Goal: Task Accomplishment & Management: Manage account settings

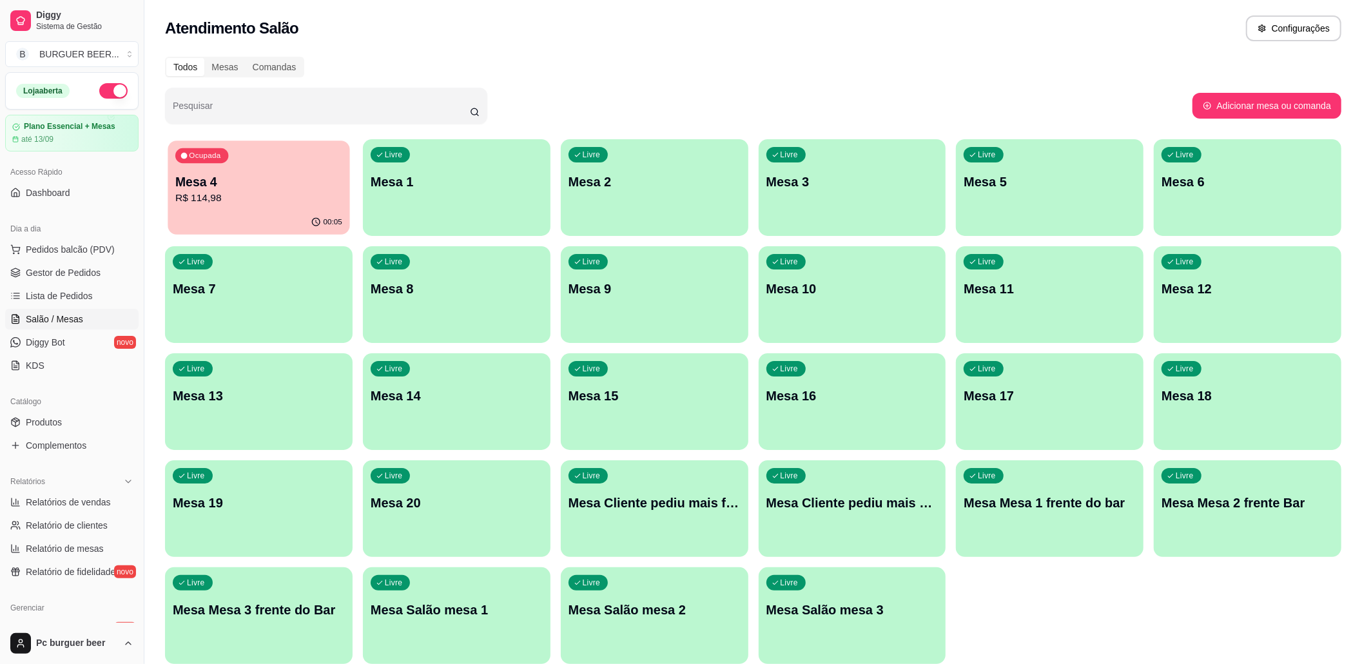
click at [231, 191] on p "R$ 114,98" at bounding box center [258, 198] width 167 height 15
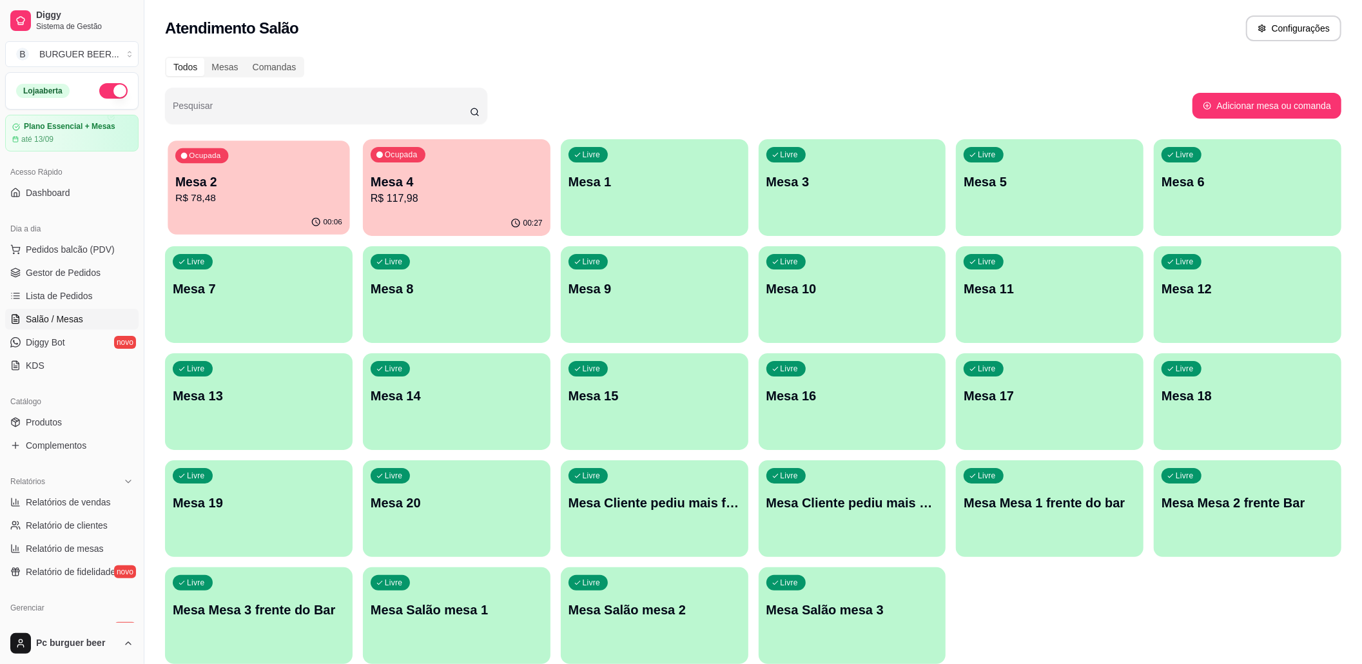
click at [249, 201] on p "R$ 78,48" at bounding box center [258, 198] width 167 height 15
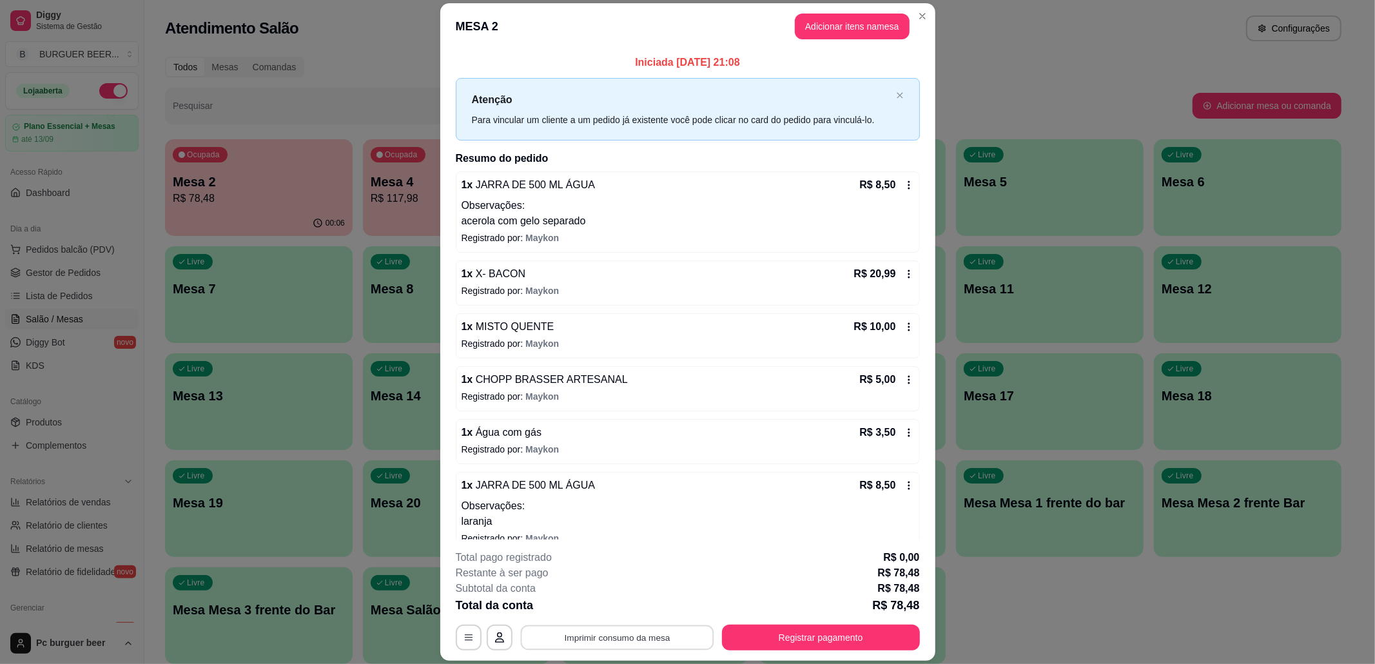
click at [628, 637] on button "Imprimir consumo da mesa" at bounding box center [616, 637] width 193 height 25
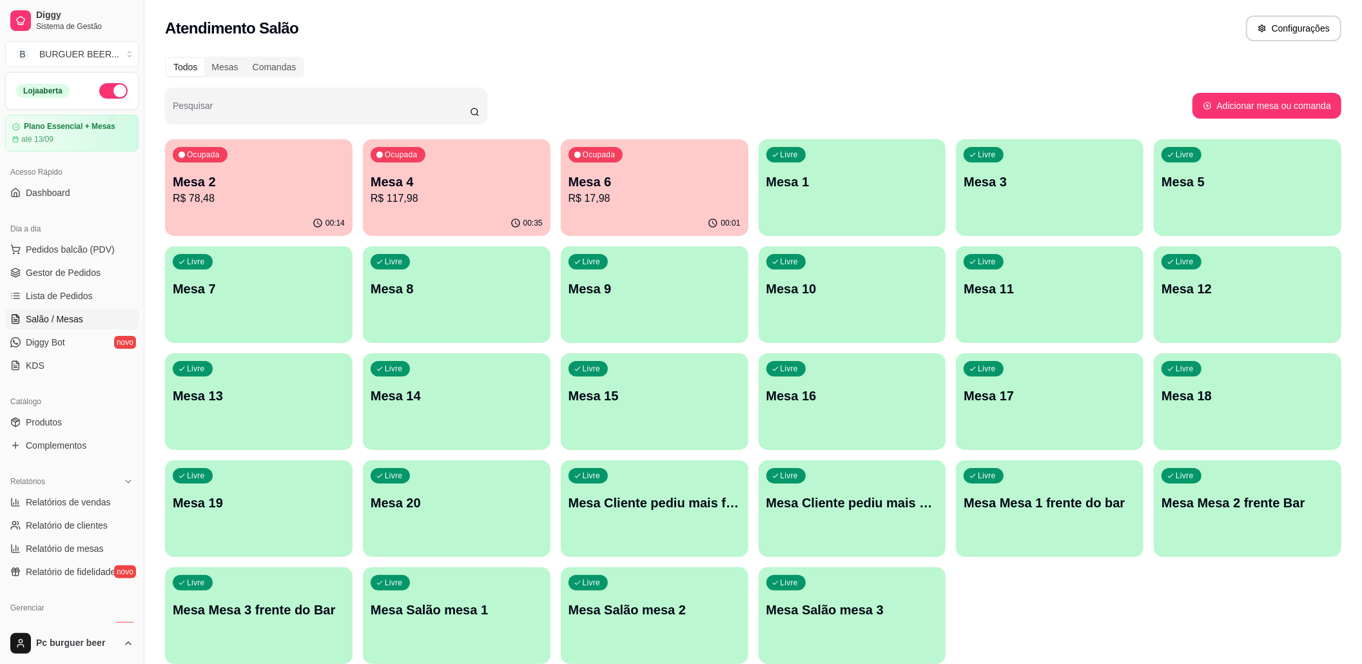
click at [664, 172] on div "Ocupada Mesa 6 R$ 17,98" at bounding box center [655, 175] width 188 height 72
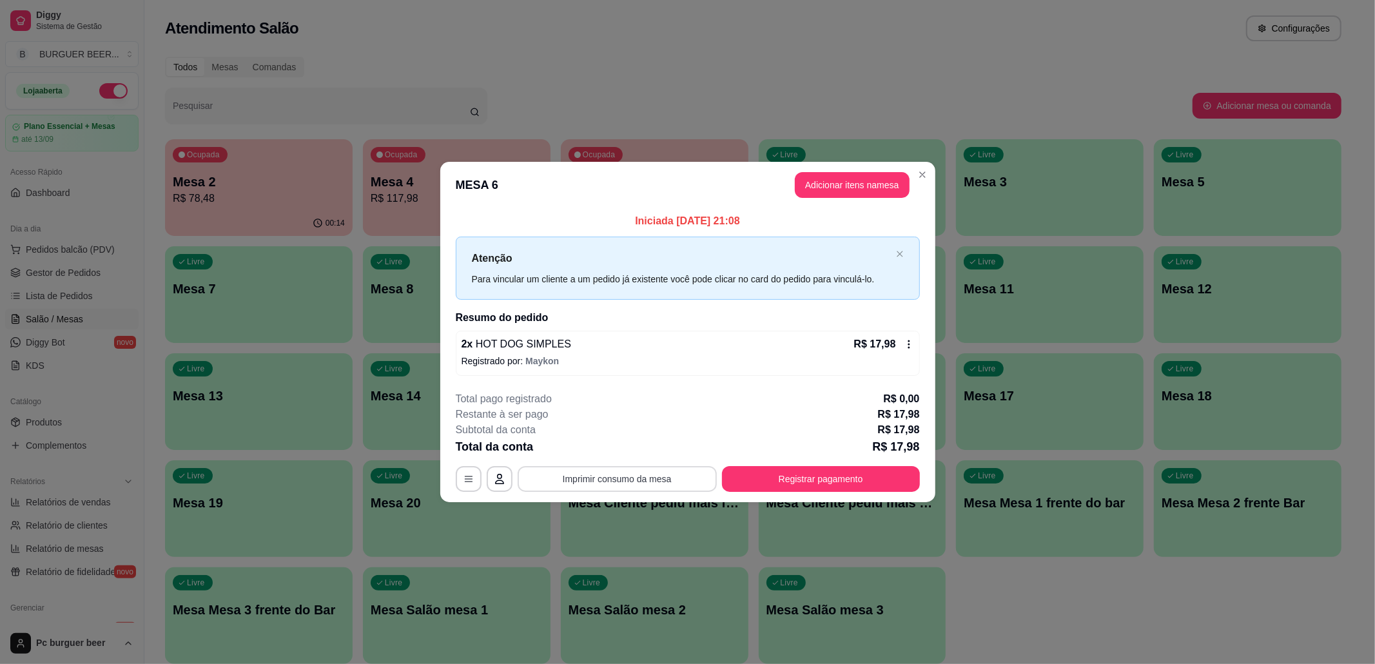
click at [665, 484] on button "Imprimir consumo da mesa" at bounding box center [617, 479] width 199 height 26
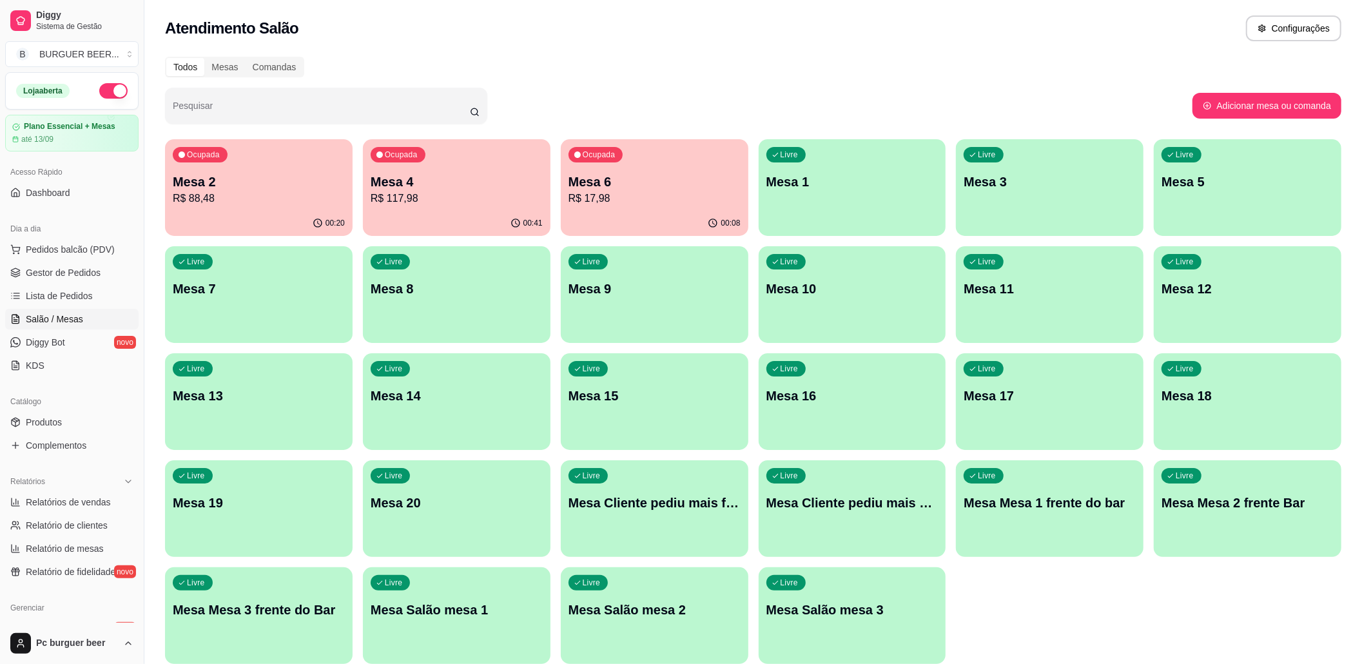
click at [431, 225] on div "00:41" at bounding box center [457, 223] width 188 height 25
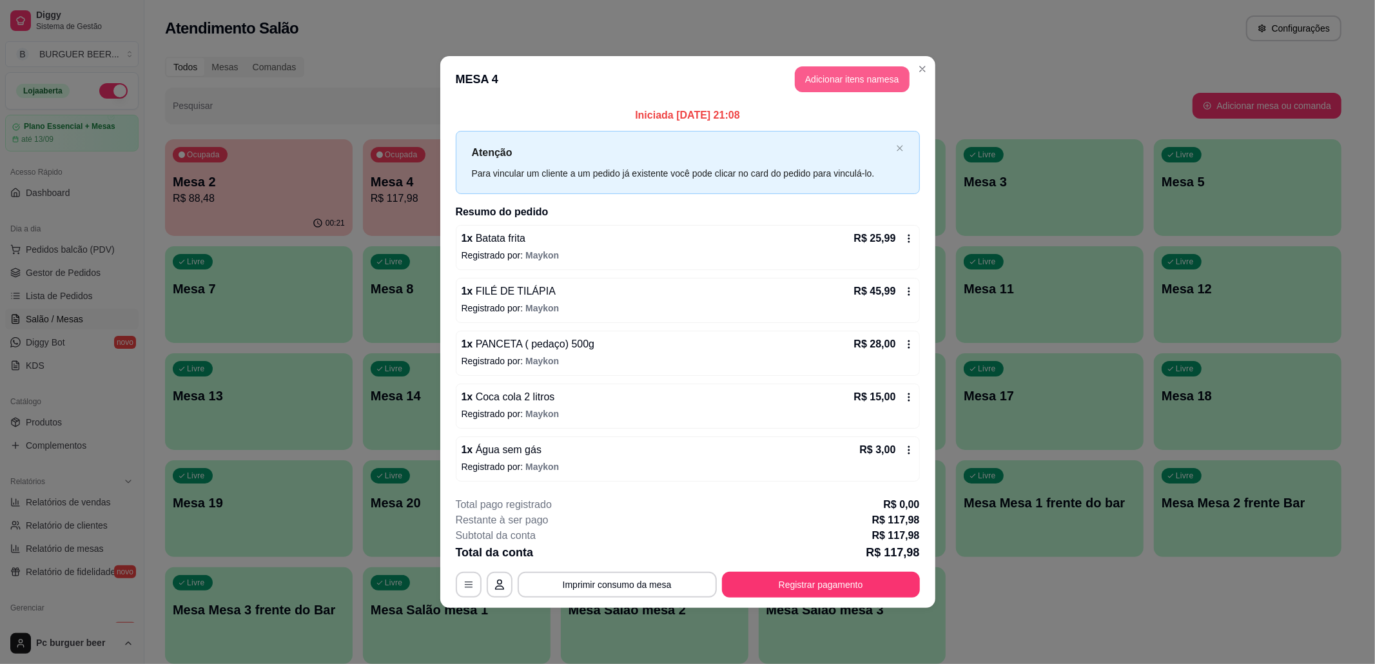
click at [848, 71] on button "Adicionar itens na mesa" at bounding box center [852, 79] width 115 height 26
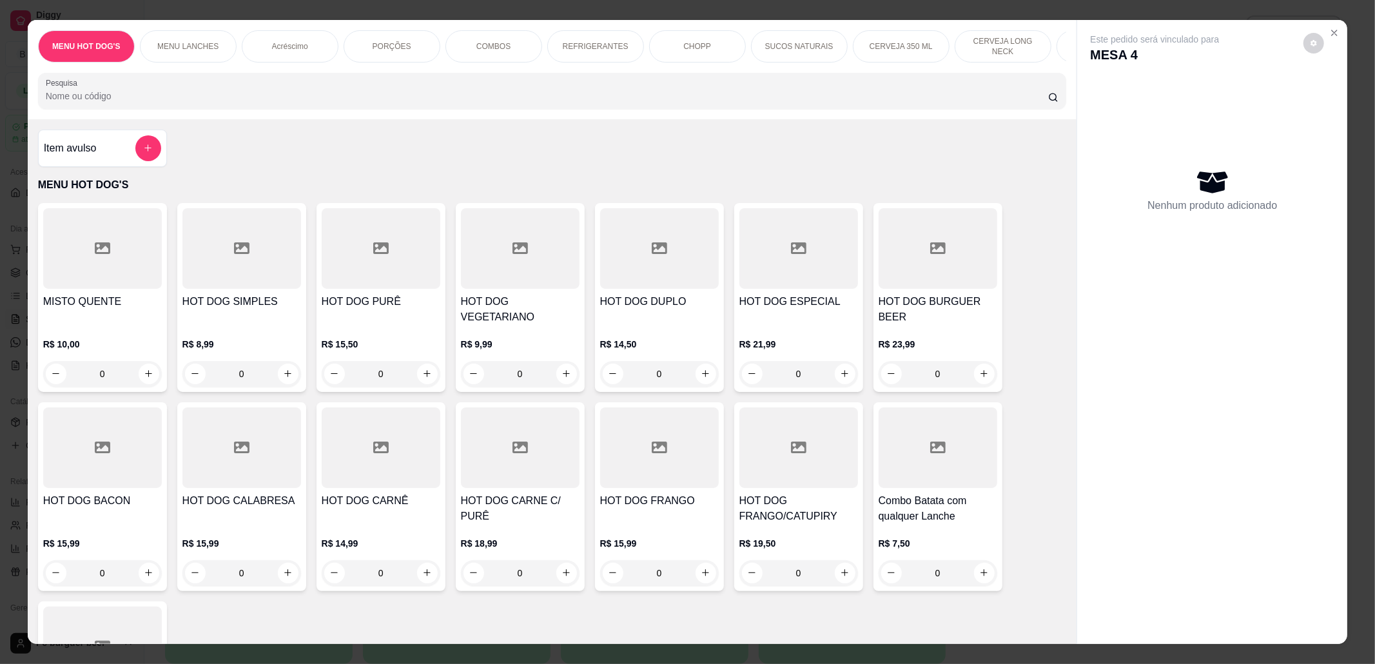
click at [570, 37] on div "REFRIGERANTES" at bounding box center [595, 46] width 97 height 32
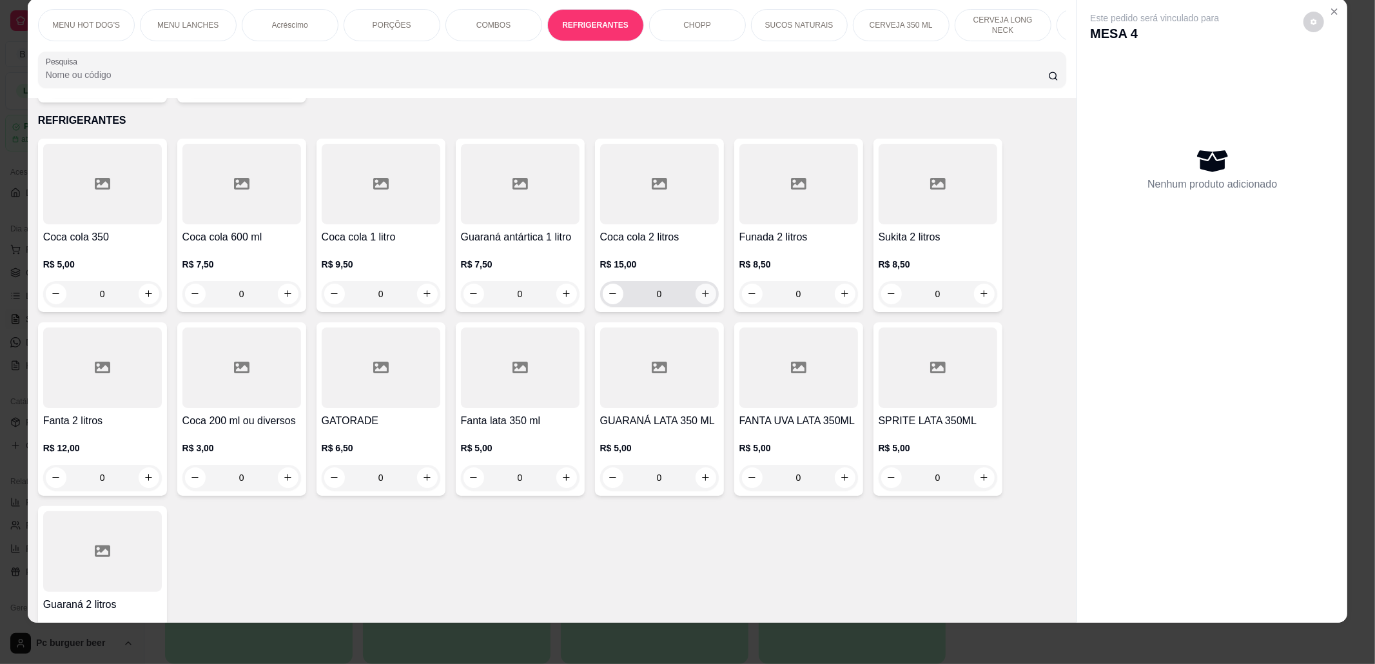
click at [701, 289] on icon "increase-product-quantity" at bounding box center [706, 294] width 10 height 10
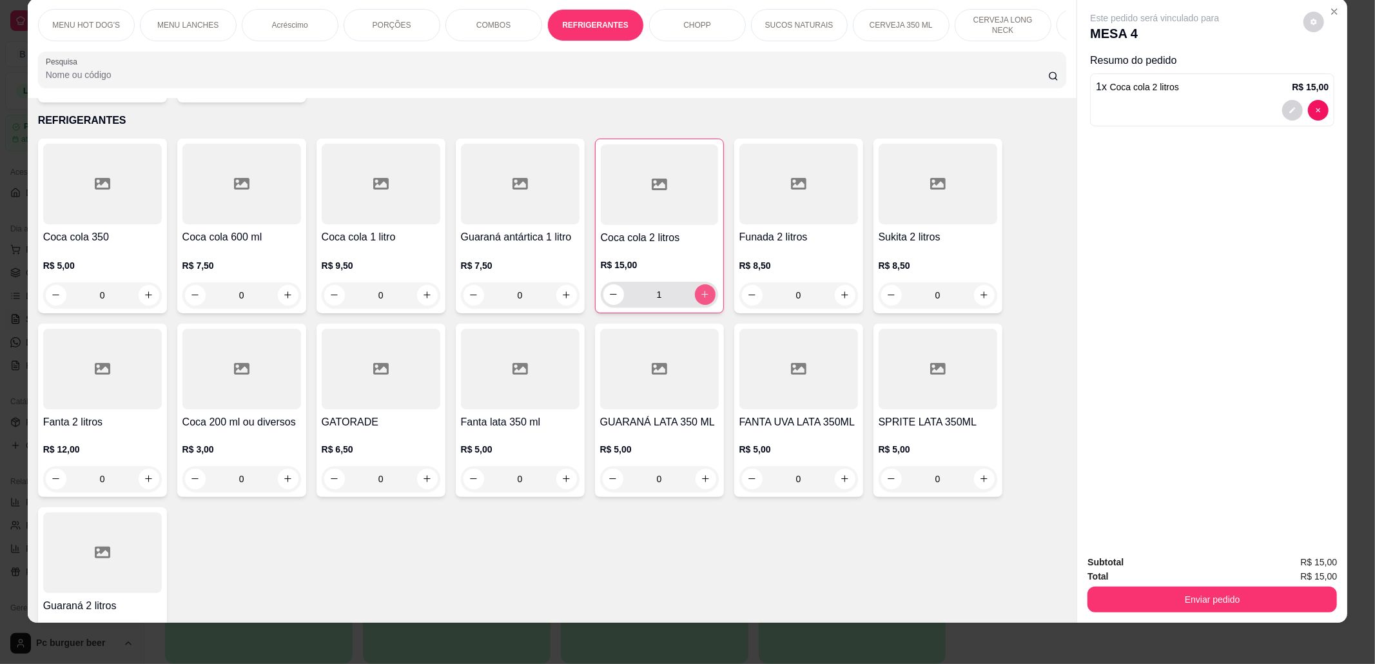
type input "1"
click at [1148, 594] on button "Enviar pedido" at bounding box center [1213, 599] width 242 height 25
click at [1157, 565] on button "Não registrar e enviar pedido" at bounding box center [1169, 568] width 130 height 24
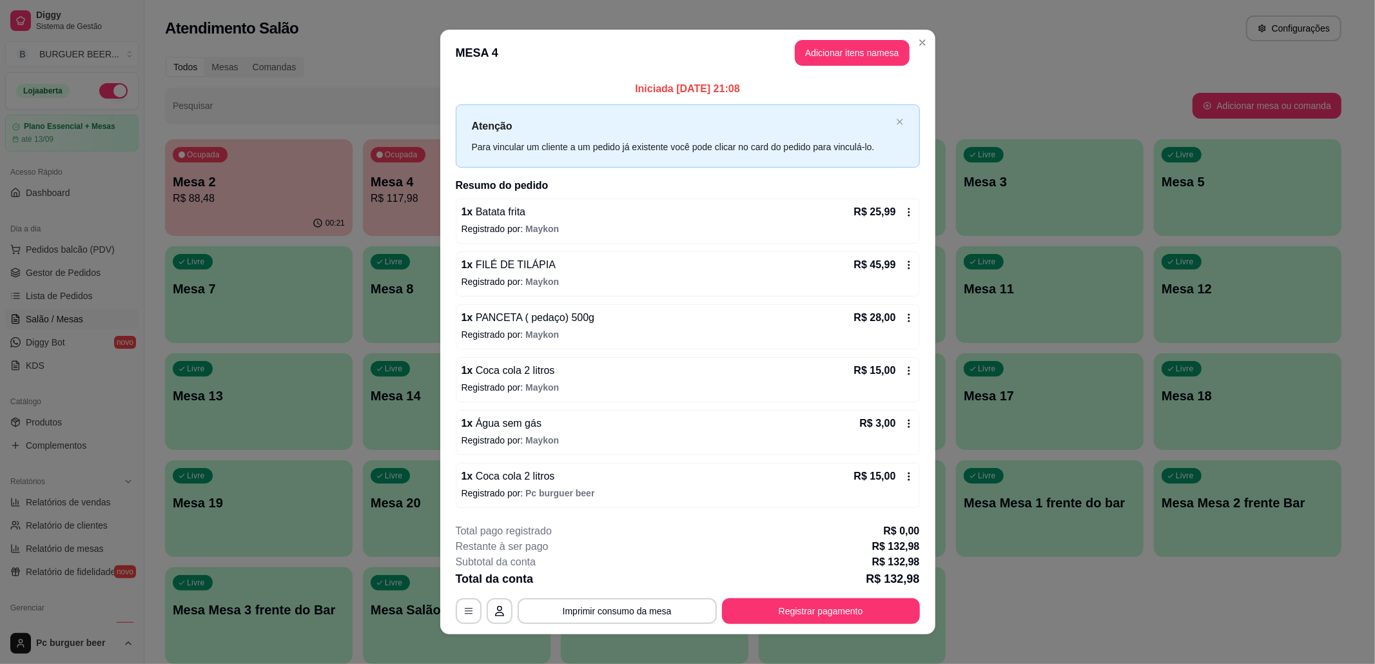
scroll to position [13, 0]
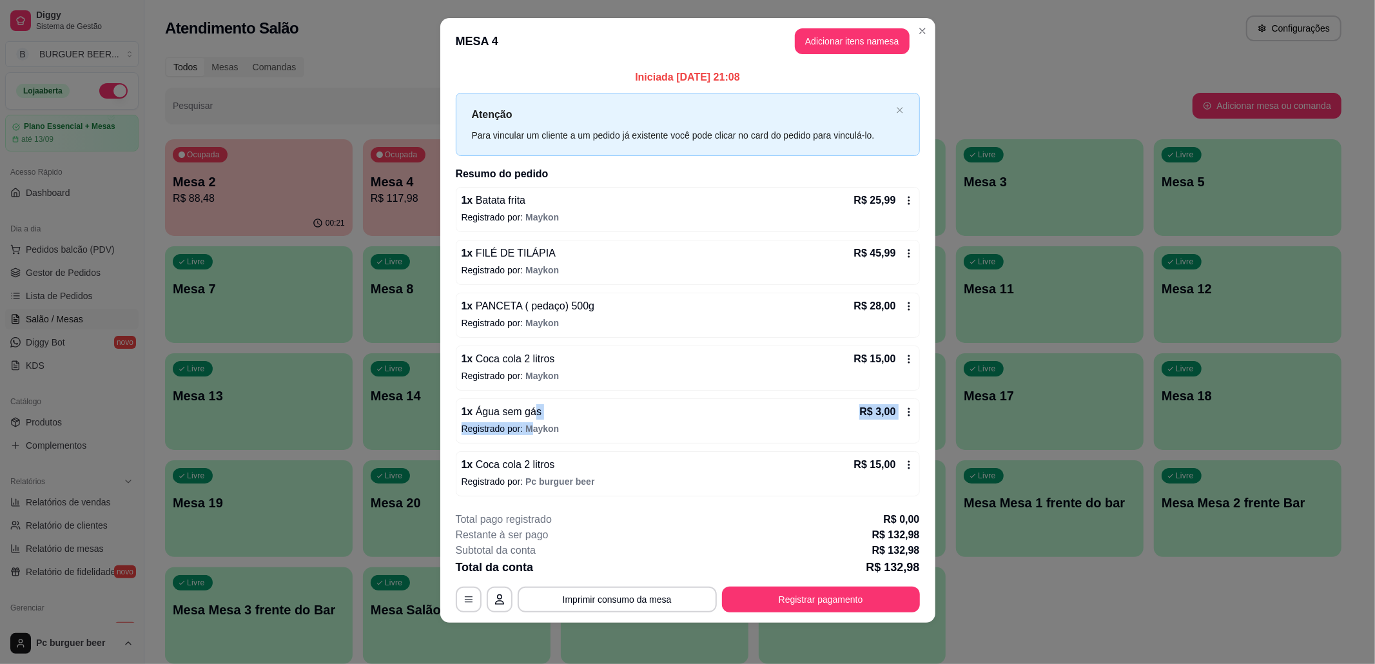
click at [527, 419] on div "1 x Água sem gás R$ 3,00 Registrado por: Maykon" at bounding box center [688, 420] width 464 height 45
click at [904, 466] on icon at bounding box center [909, 465] width 10 height 10
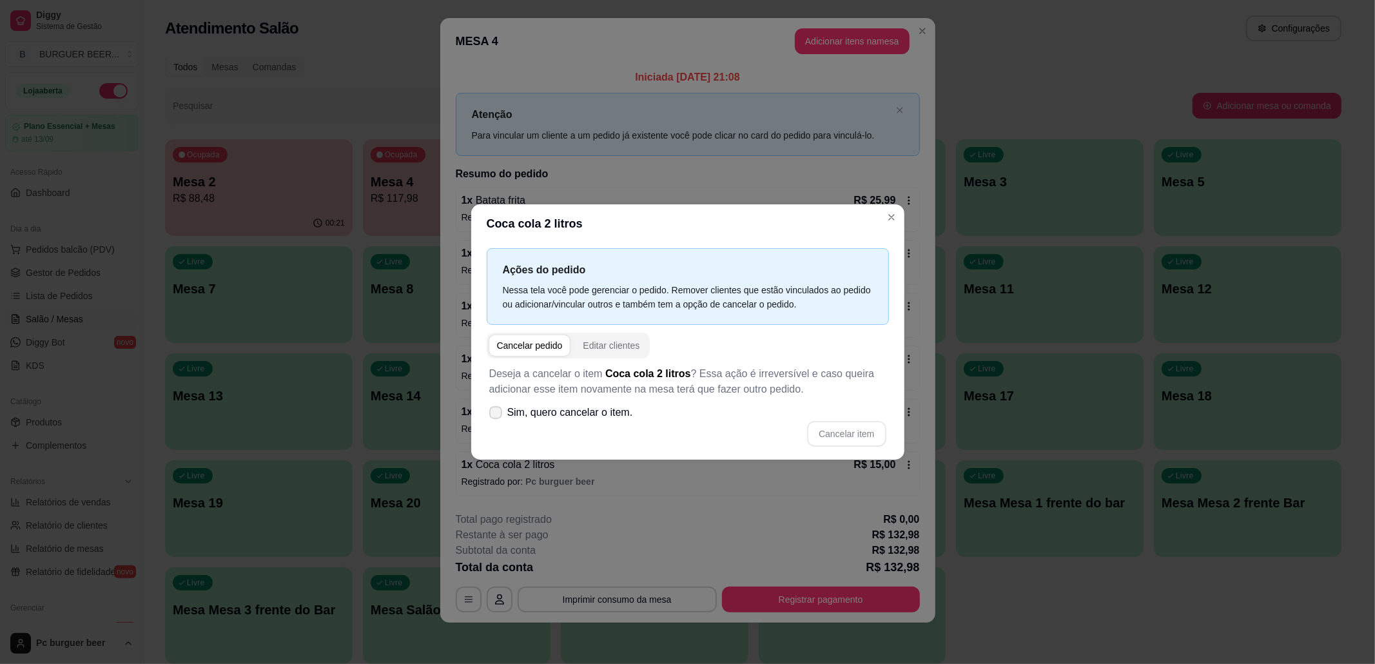
click at [496, 413] on icon at bounding box center [496, 413] width 10 height 8
click at [496, 415] on input "Sim, quero cancelar o item." at bounding box center [493, 419] width 8 height 8
checkbox input "true"
click at [847, 436] on button "Cancelar item" at bounding box center [846, 434] width 79 height 26
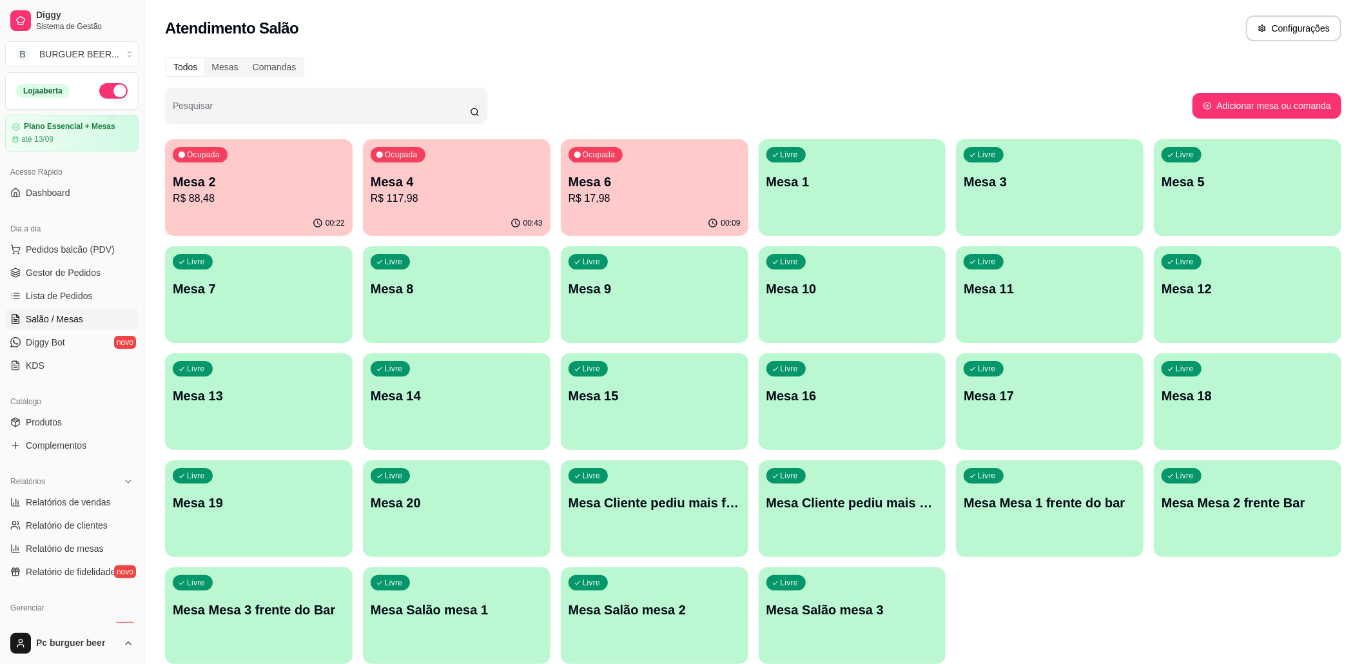
drag, startPoint x: 0, startPoint y: 613, endPoint x: 823, endPoint y: 68, distance: 986.7
click at [823, 68] on div "Todos Mesas Comandas" at bounding box center [753, 67] width 1177 height 21
click at [275, 187] on p "Mesa 2" at bounding box center [259, 182] width 172 height 18
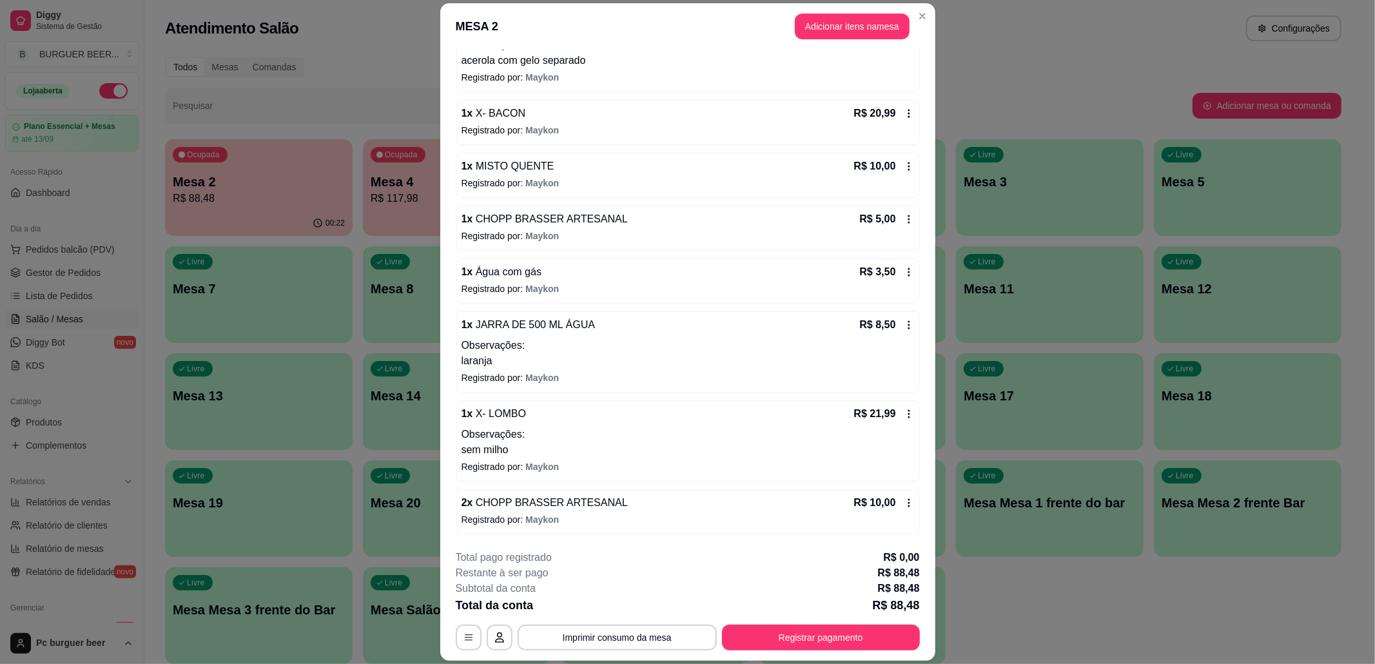
scroll to position [37, 0]
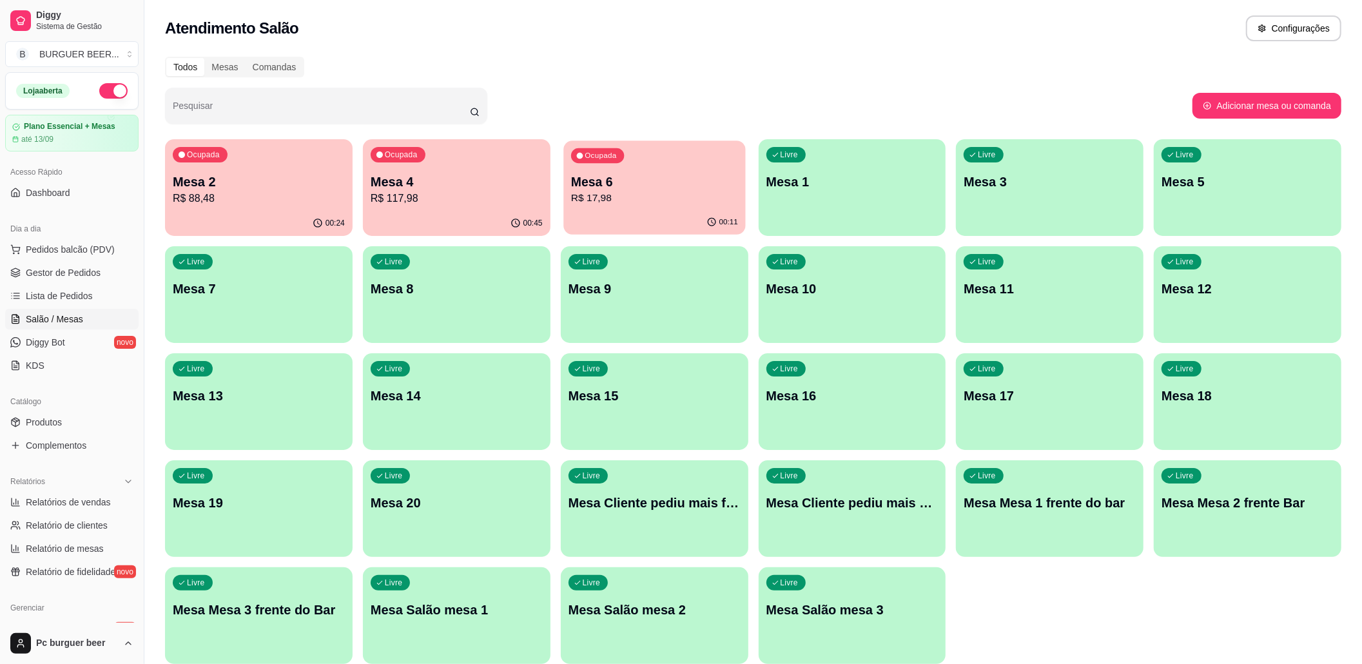
click at [648, 179] on p "Mesa 6" at bounding box center [654, 181] width 167 height 17
click at [404, 181] on p "Mesa 4" at bounding box center [457, 182] width 172 height 18
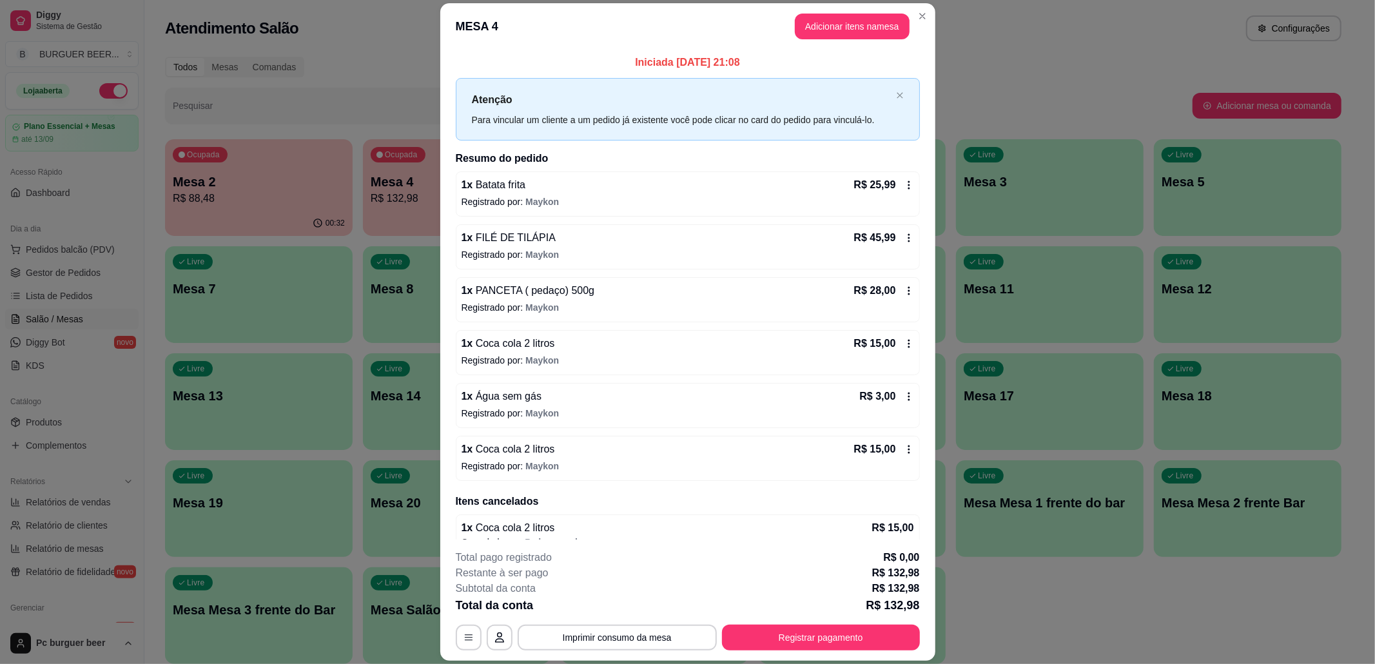
scroll to position [23, 0]
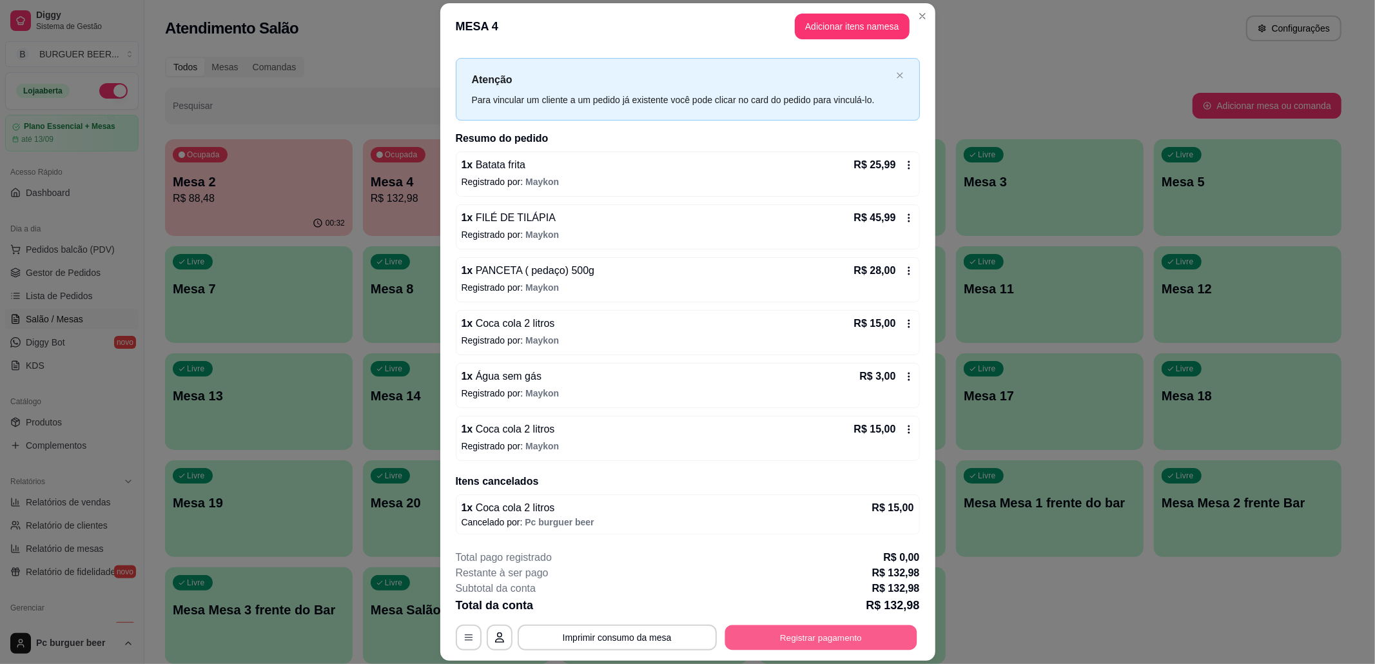
click at [847, 629] on button "Registrar pagamento" at bounding box center [821, 637] width 192 height 25
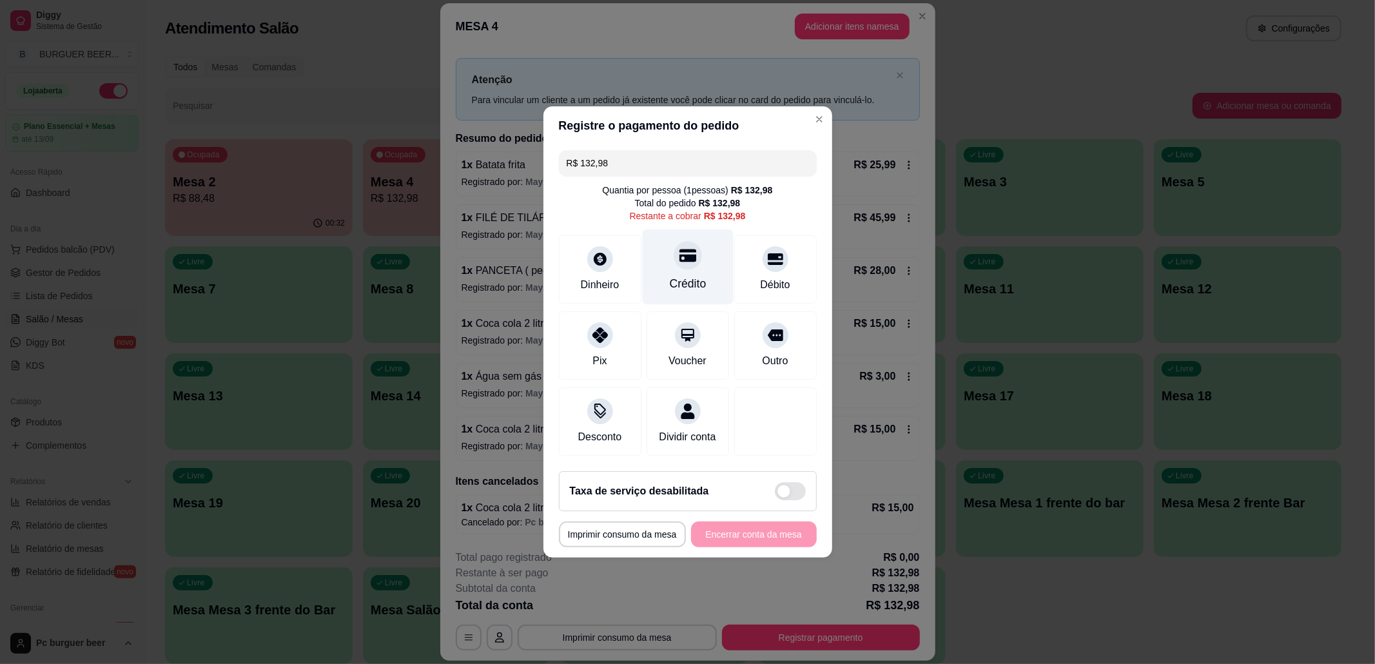
click at [687, 262] on div "Crédito" at bounding box center [687, 267] width 91 height 75
type input "R$ 0,00"
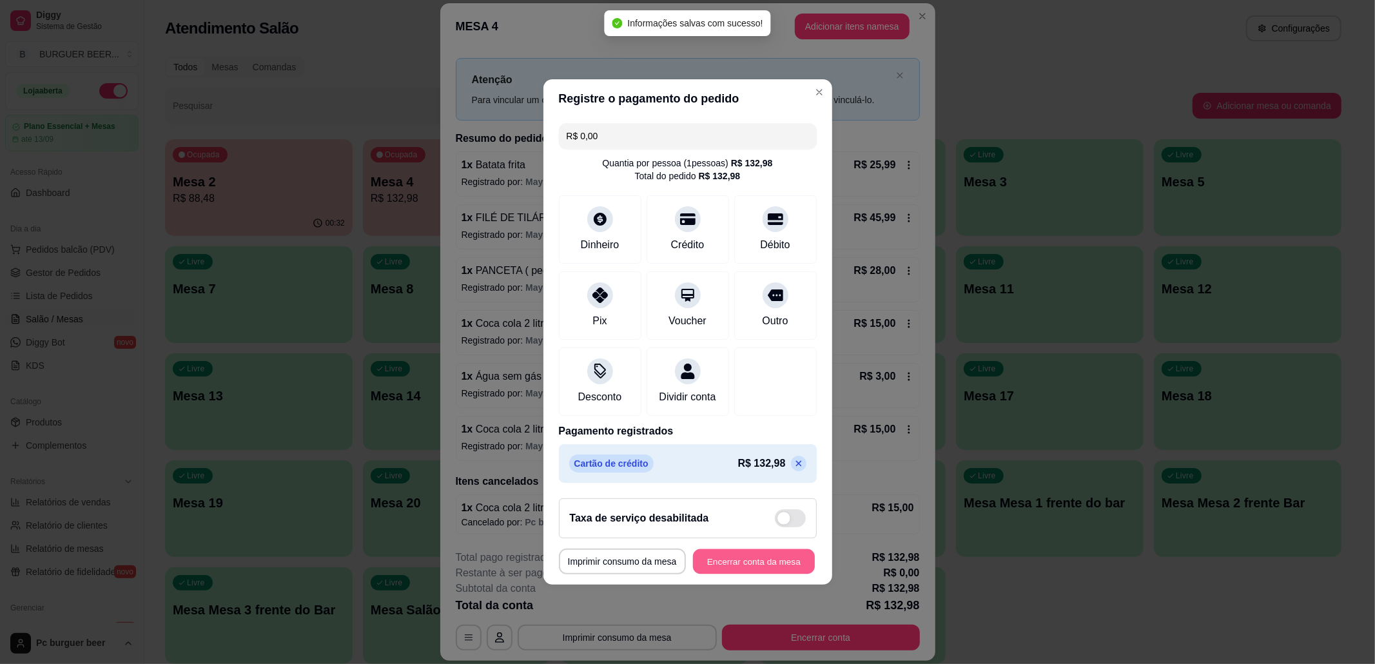
click at [761, 571] on button "Encerrar conta da mesa" at bounding box center [754, 561] width 122 height 25
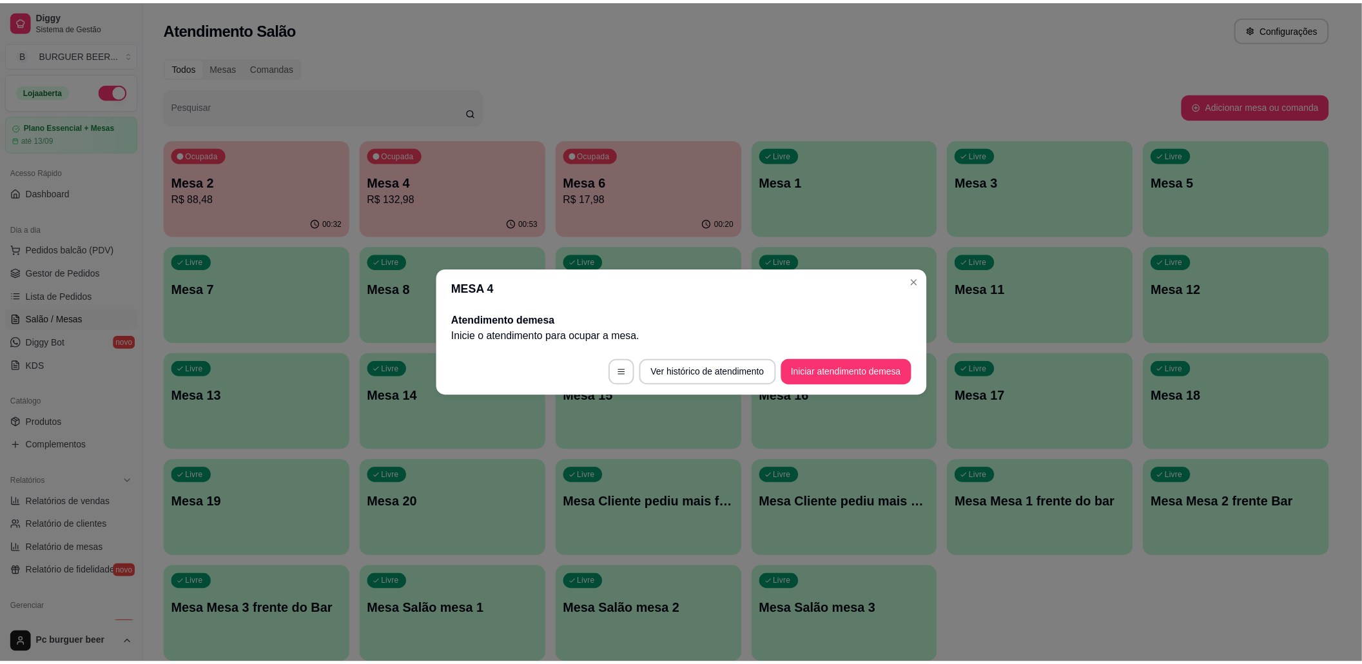
scroll to position [0, 0]
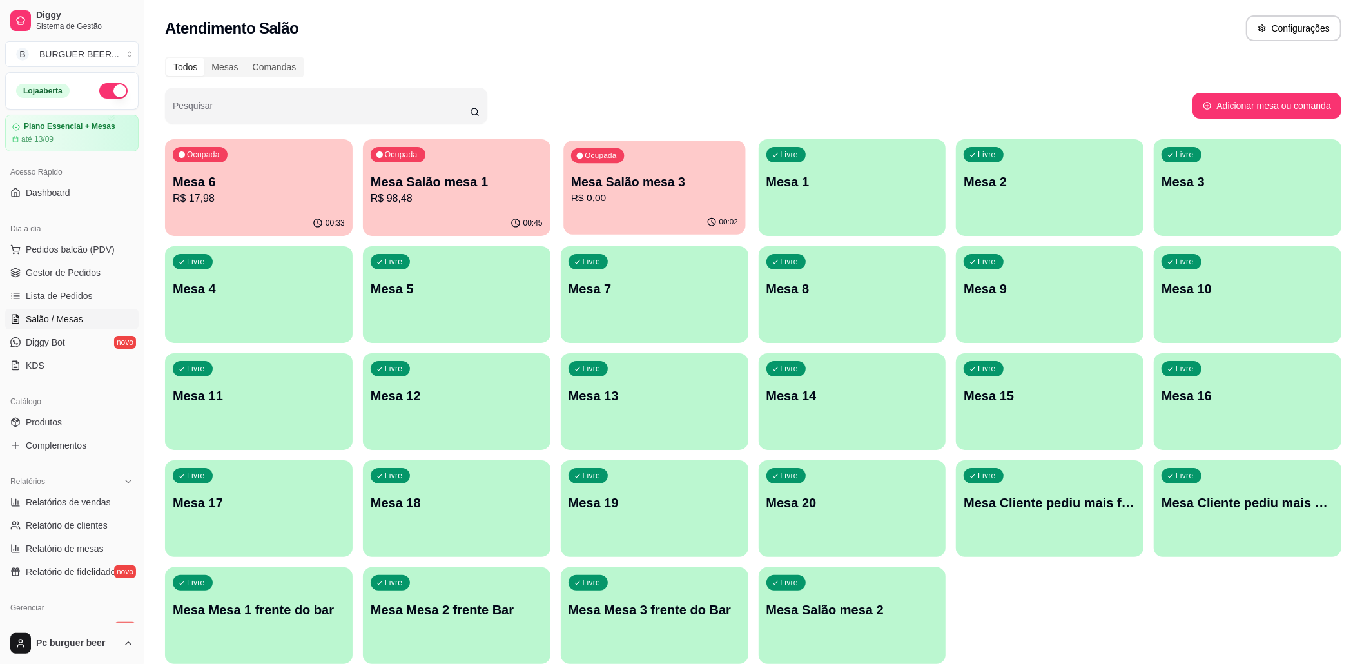
click at [651, 168] on div "Ocupada Mesa Salão mesa 3 R$ 0,00" at bounding box center [655, 176] width 182 height 70
click at [615, 177] on p "Mesa Salão mesa 3" at bounding box center [655, 182] width 172 height 18
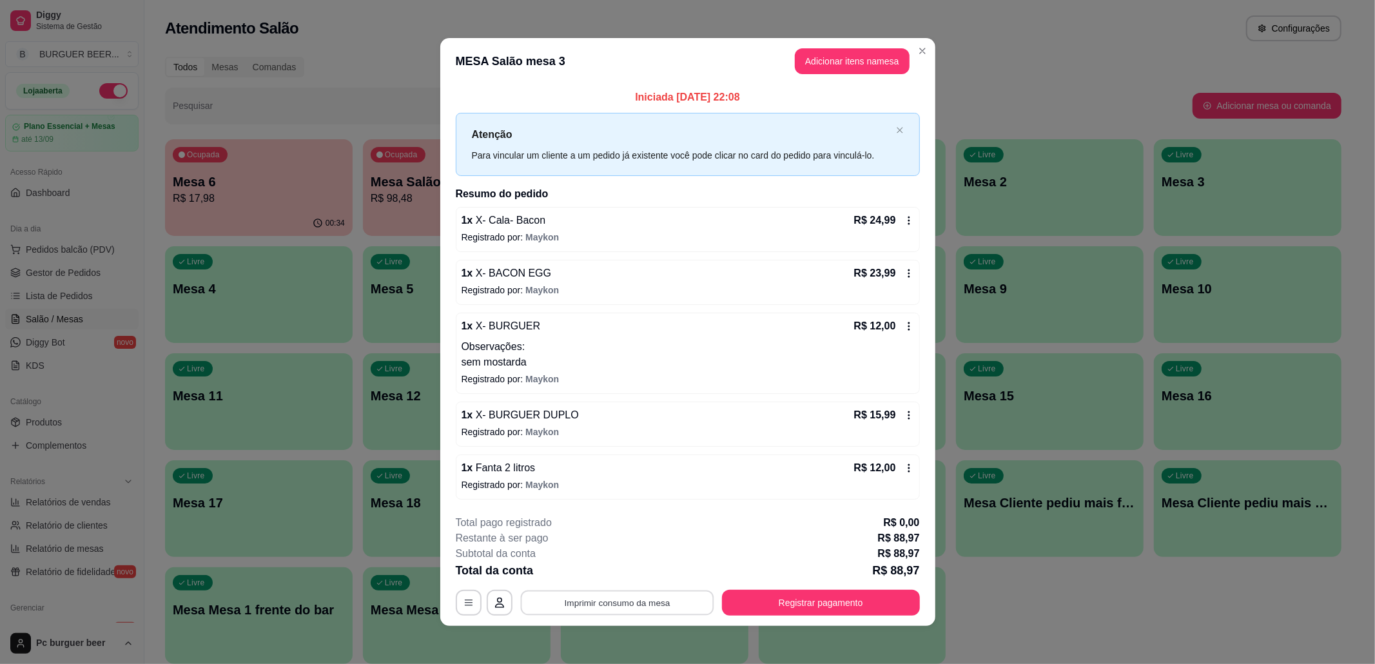
click at [638, 597] on button "Imprimir consumo da mesa" at bounding box center [616, 602] width 193 height 25
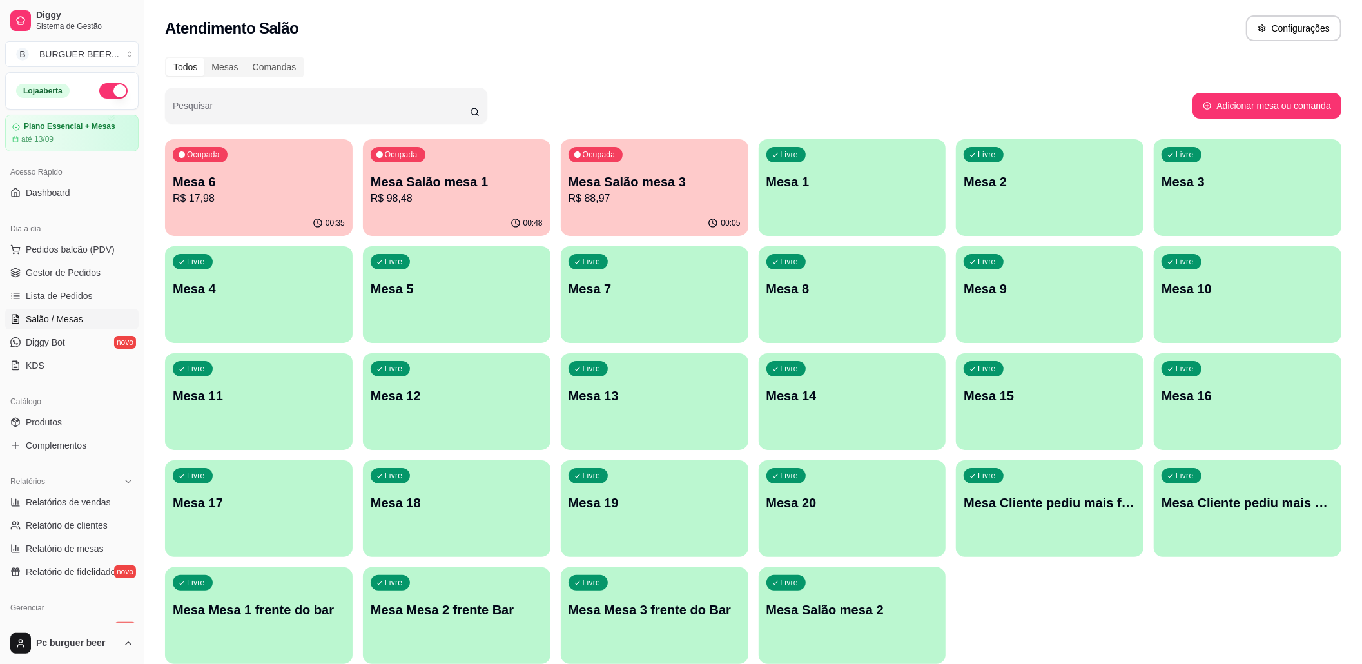
click at [210, 192] on p "R$ 17,98" at bounding box center [259, 198] width 172 height 15
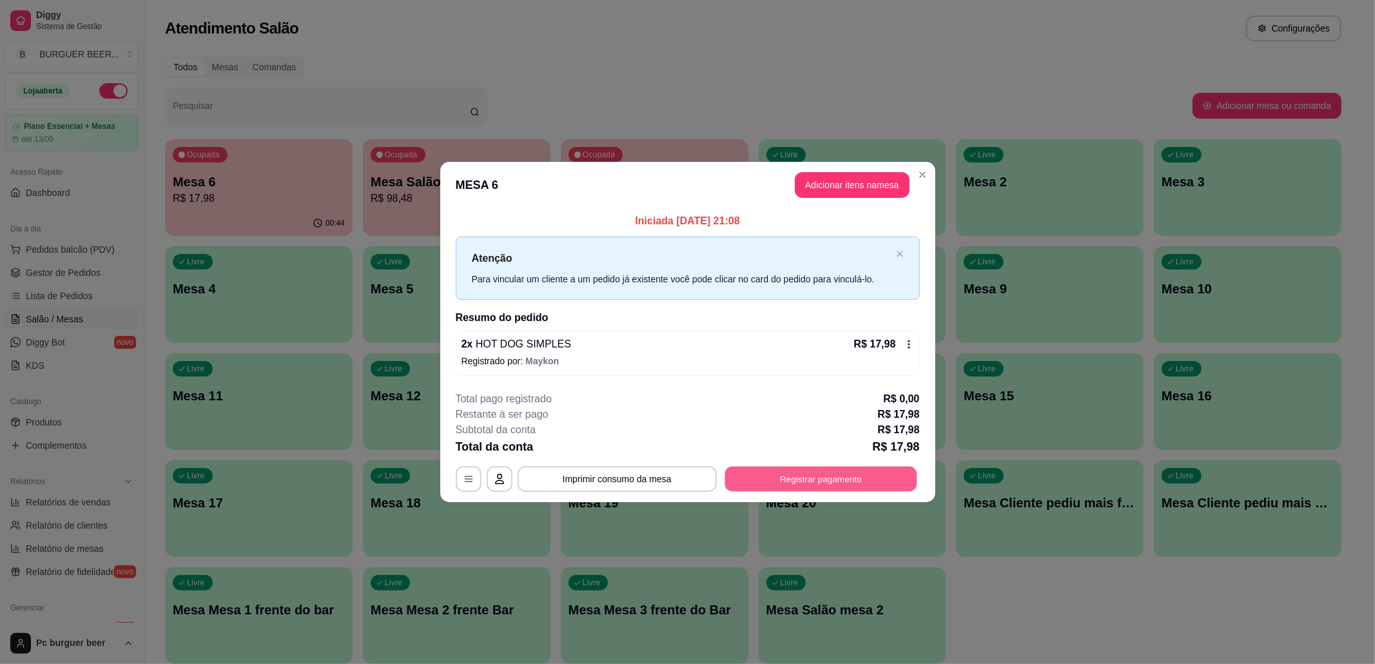
click at [808, 480] on button "Registrar pagamento" at bounding box center [821, 478] width 192 height 25
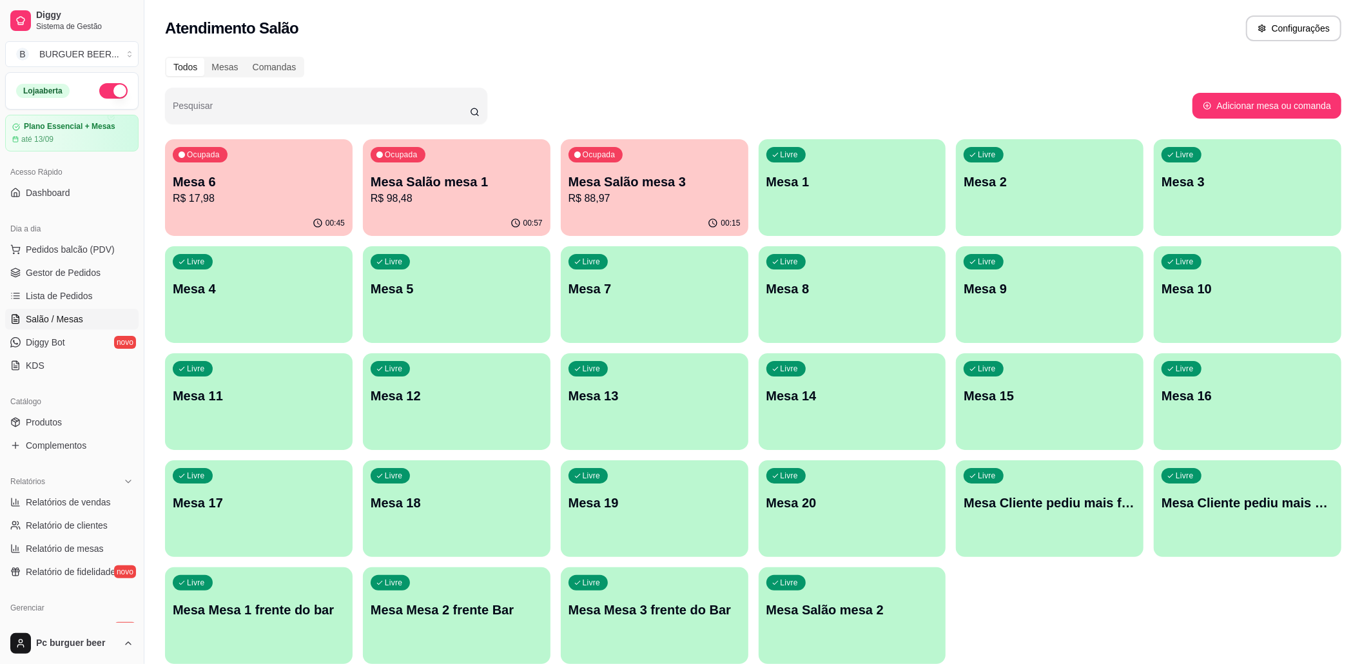
click at [460, 222] on div "00:57" at bounding box center [457, 223] width 188 height 25
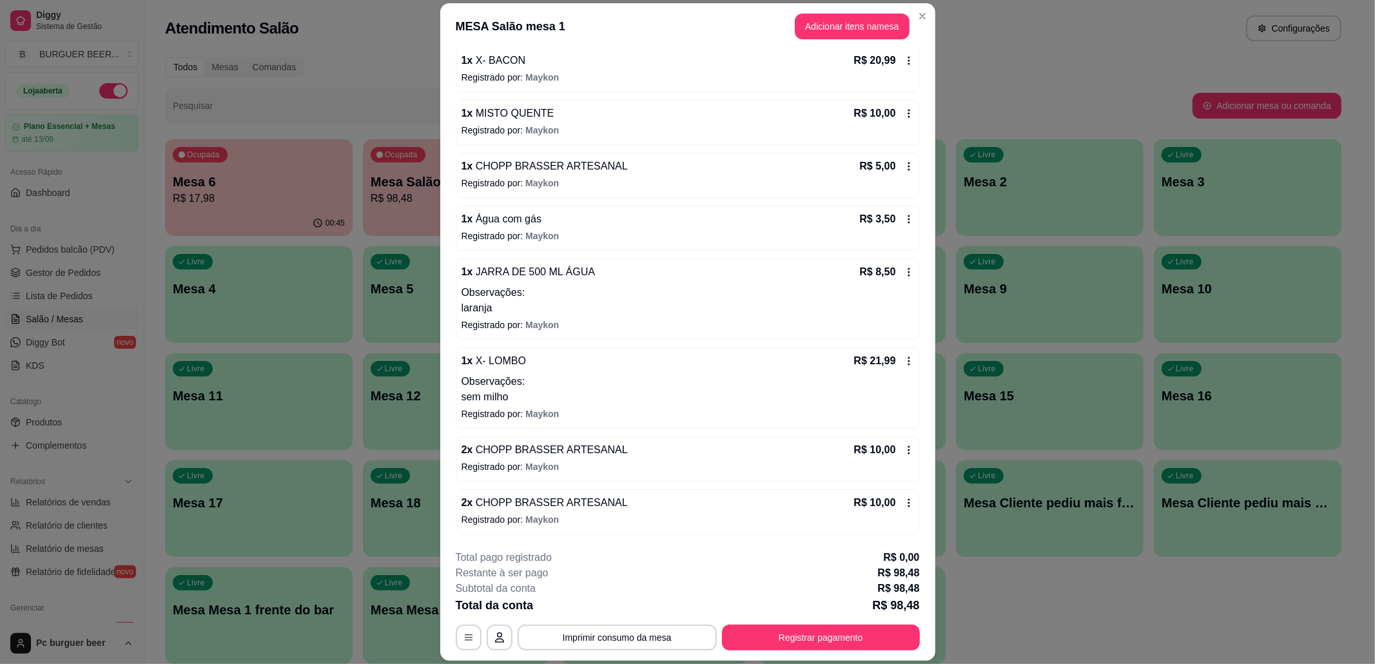
scroll to position [37, 0]
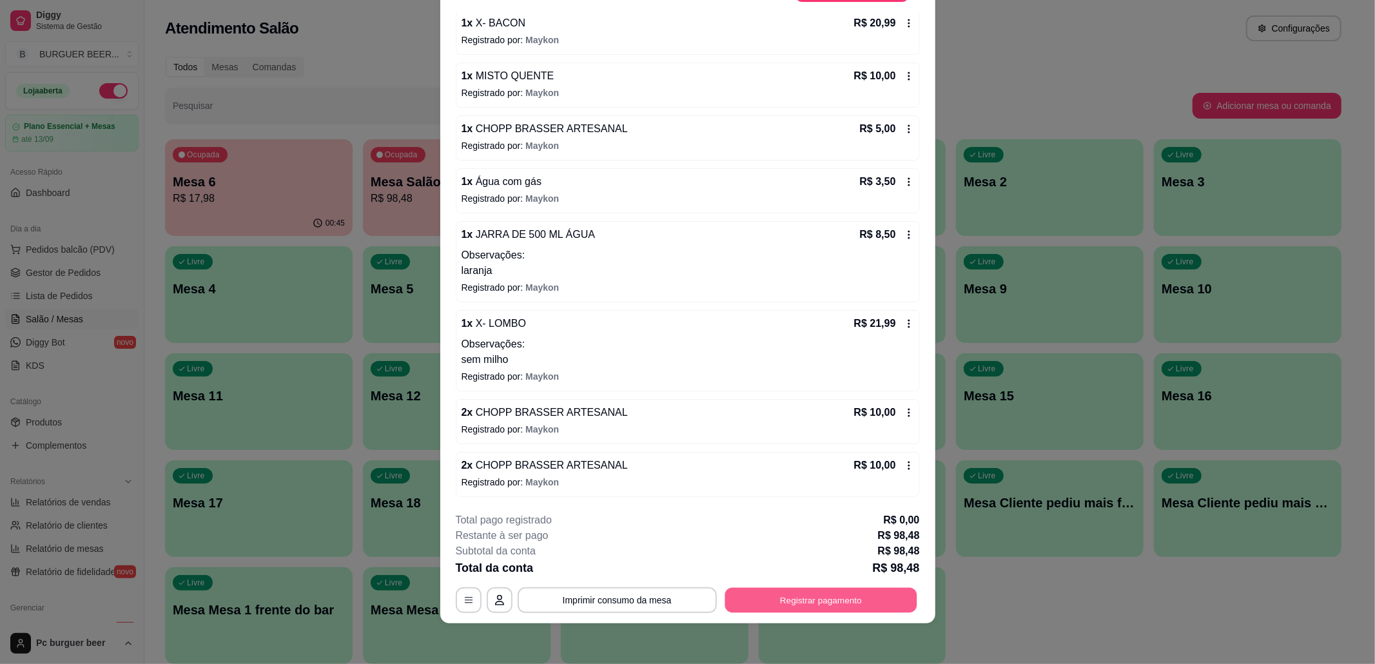
click at [875, 589] on button "Registrar pagamento" at bounding box center [821, 599] width 192 height 25
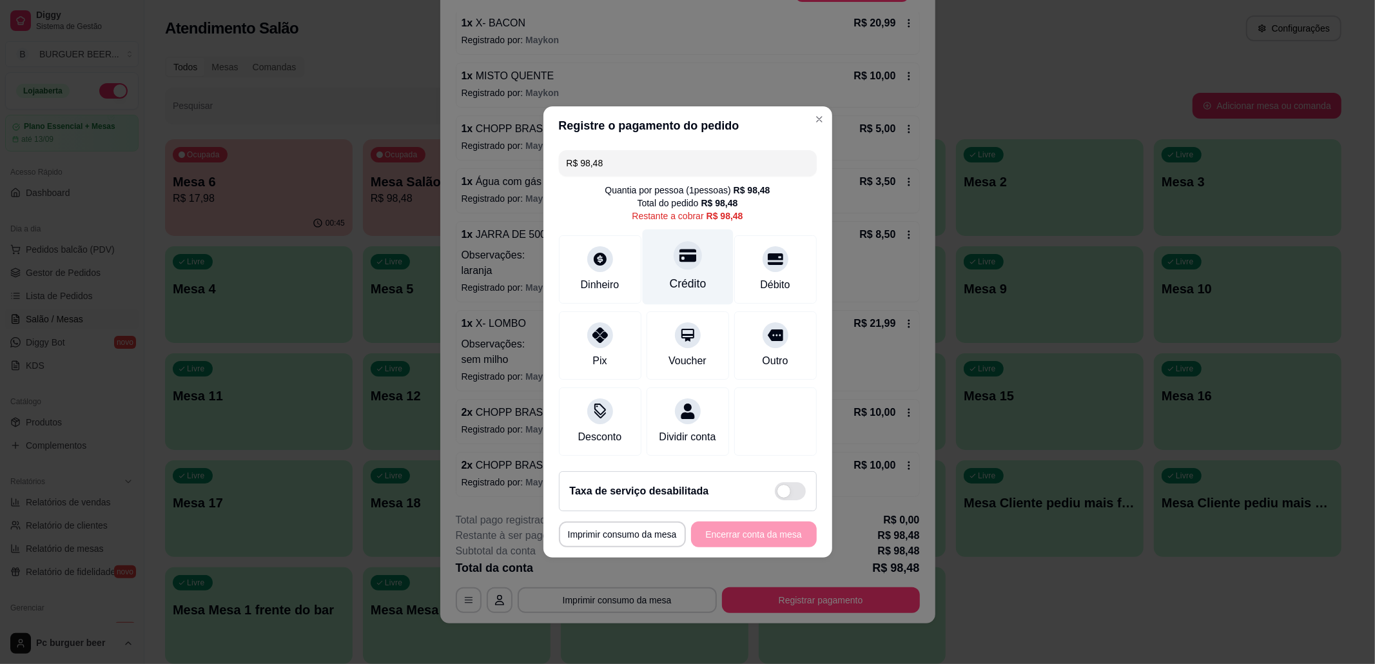
click at [679, 251] on icon at bounding box center [687, 256] width 17 height 13
type input "R$ 0,00"
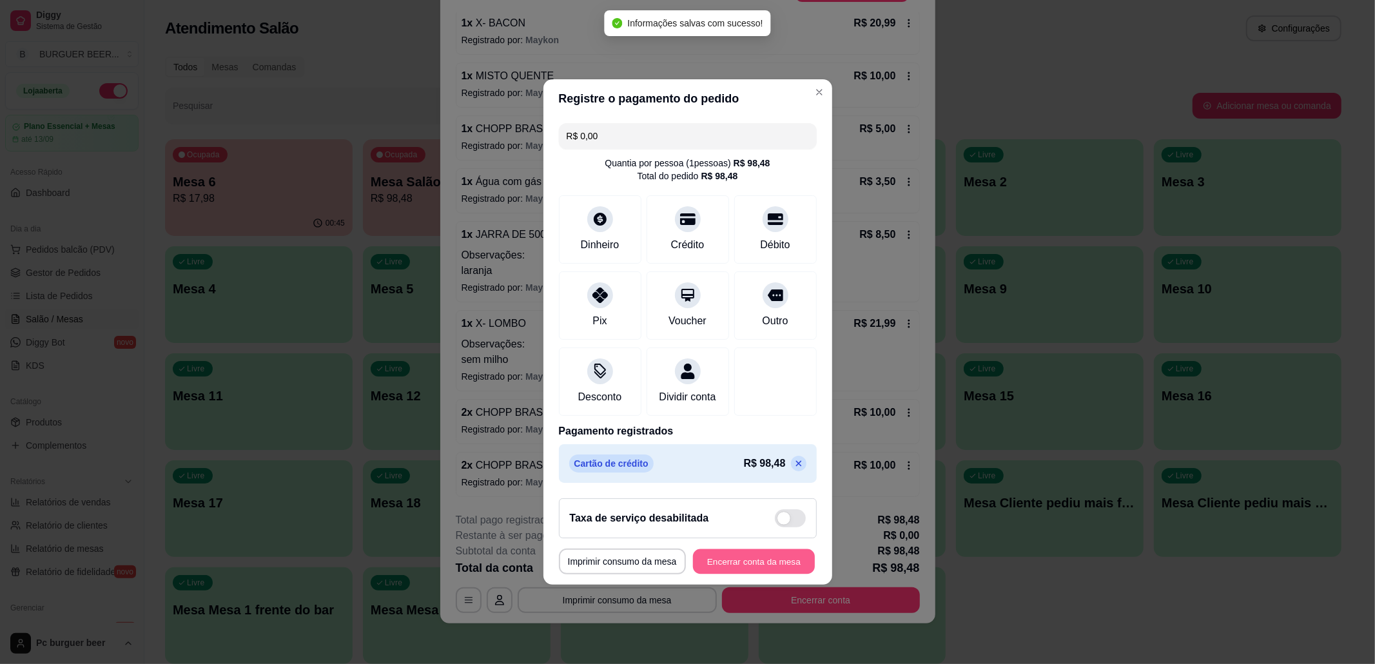
click at [756, 569] on button "Encerrar conta da mesa" at bounding box center [754, 561] width 122 height 25
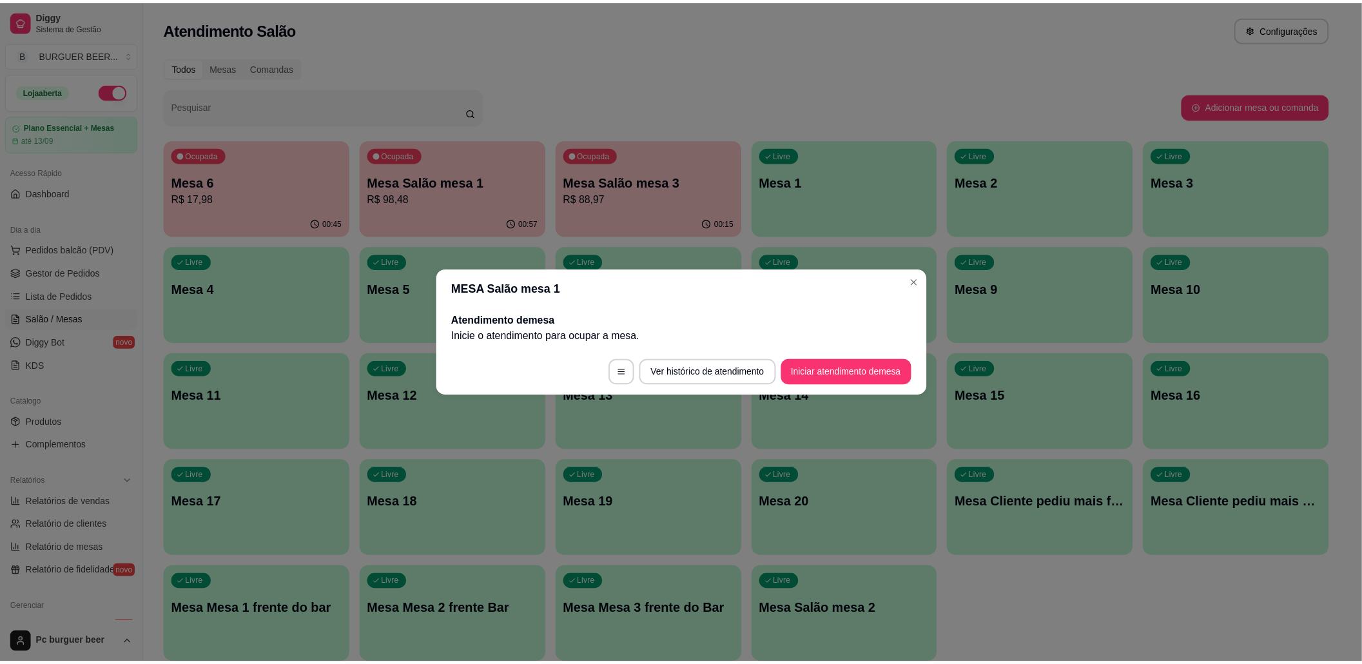
scroll to position [0, 0]
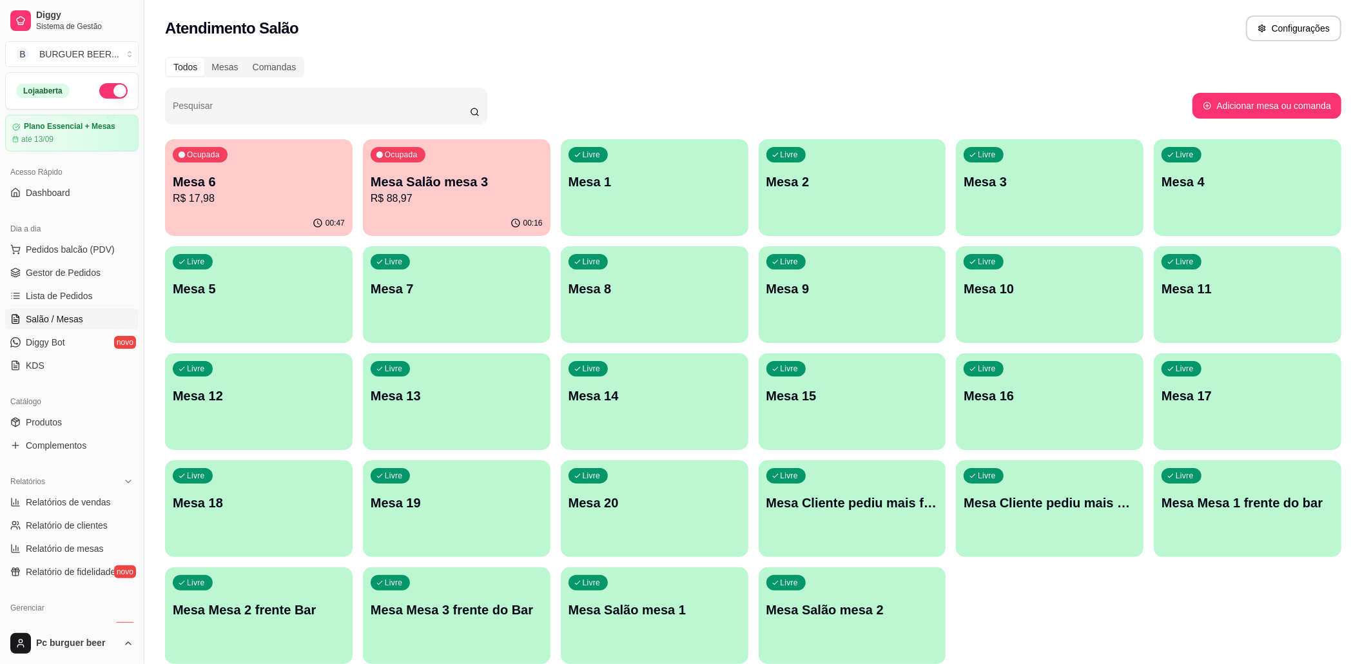
click at [260, 173] on p "Mesa 6" at bounding box center [259, 182] width 172 height 18
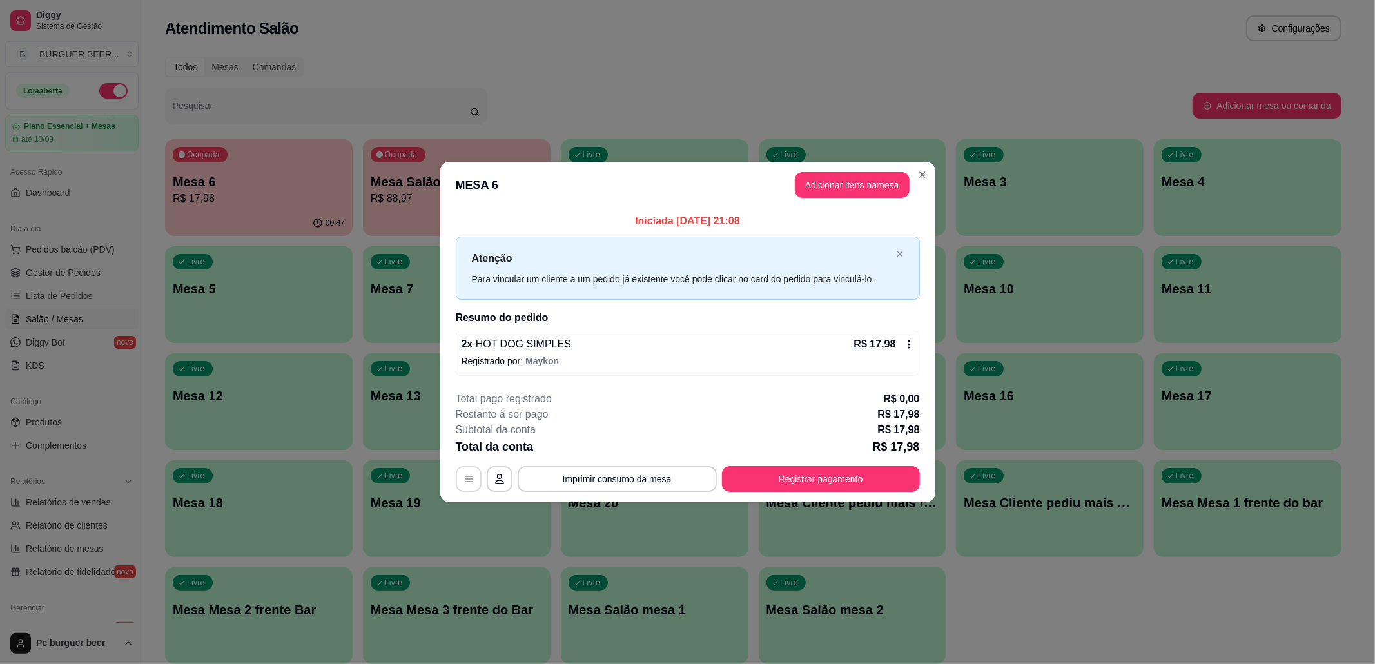
click at [476, 475] on button "button" at bounding box center [469, 479] width 26 height 26
click at [813, 475] on button "Registrar pagamento" at bounding box center [821, 478] width 192 height 25
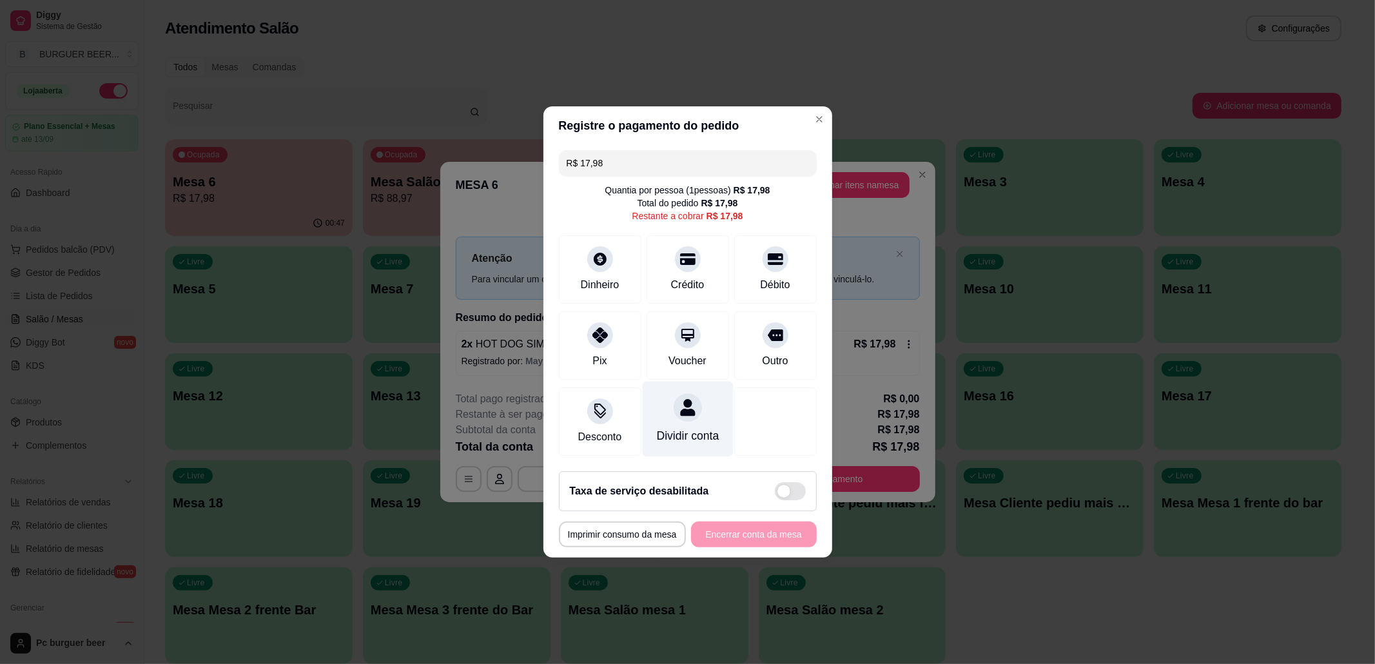
click at [683, 414] on div "Dividir conta" at bounding box center [687, 419] width 91 height 75
click at [774, 538] on div "**********" at bounding box center [688, 535] width 258 height 26
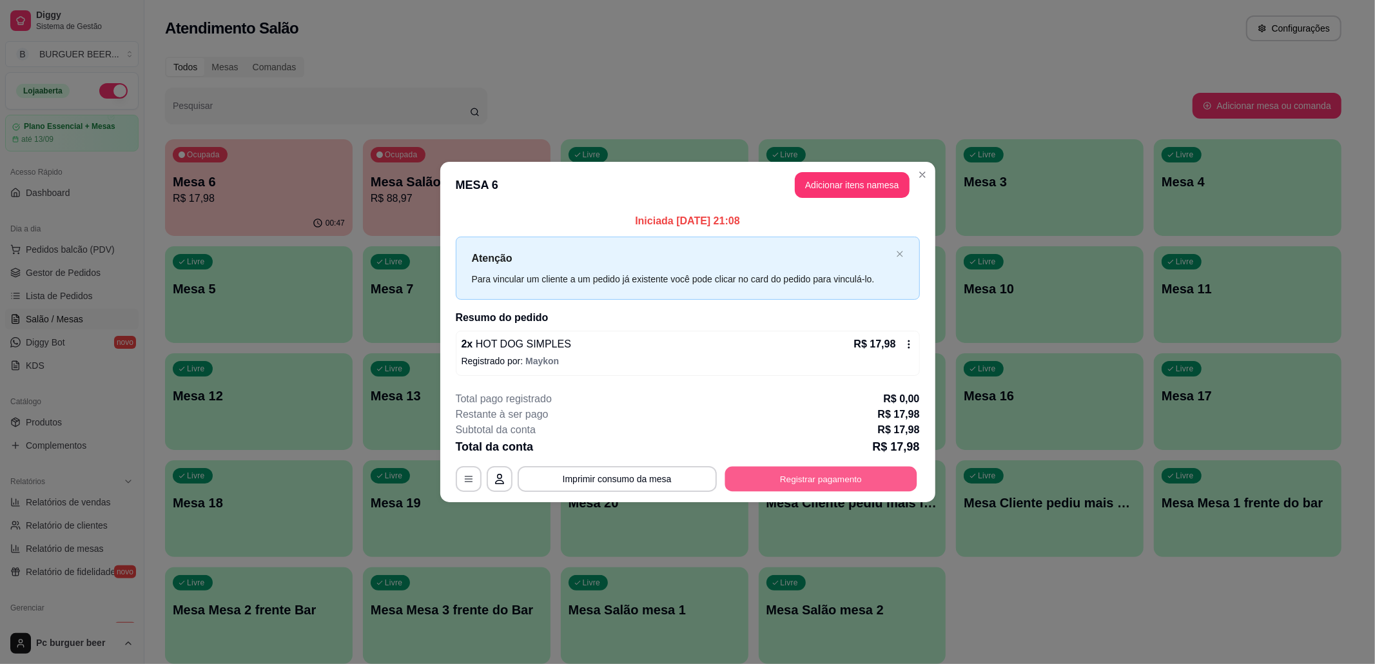
click at [828, 469] on button "Registrar pagamento" at bounding box center [821, 478] width 192 height 25
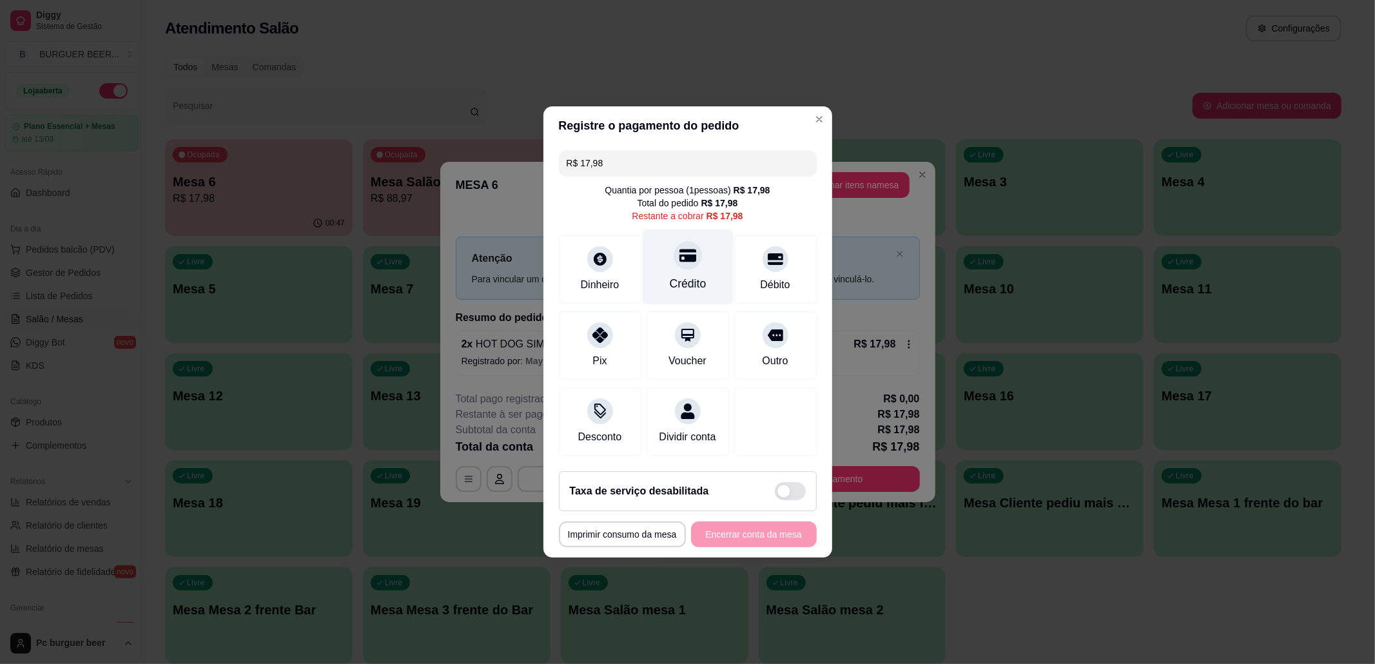
click at [707, 256] on div "Crédito" at bounding box center [687, 267] width 91 height 75
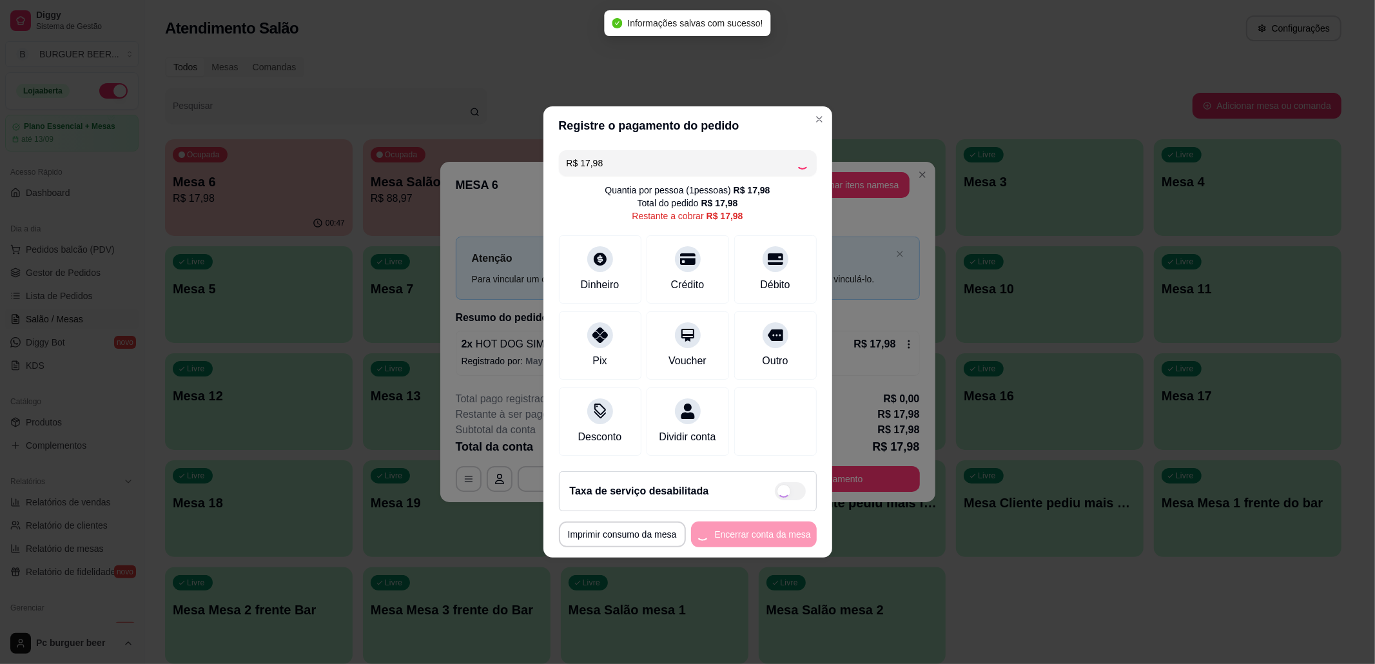
type input "R$ 0,00"
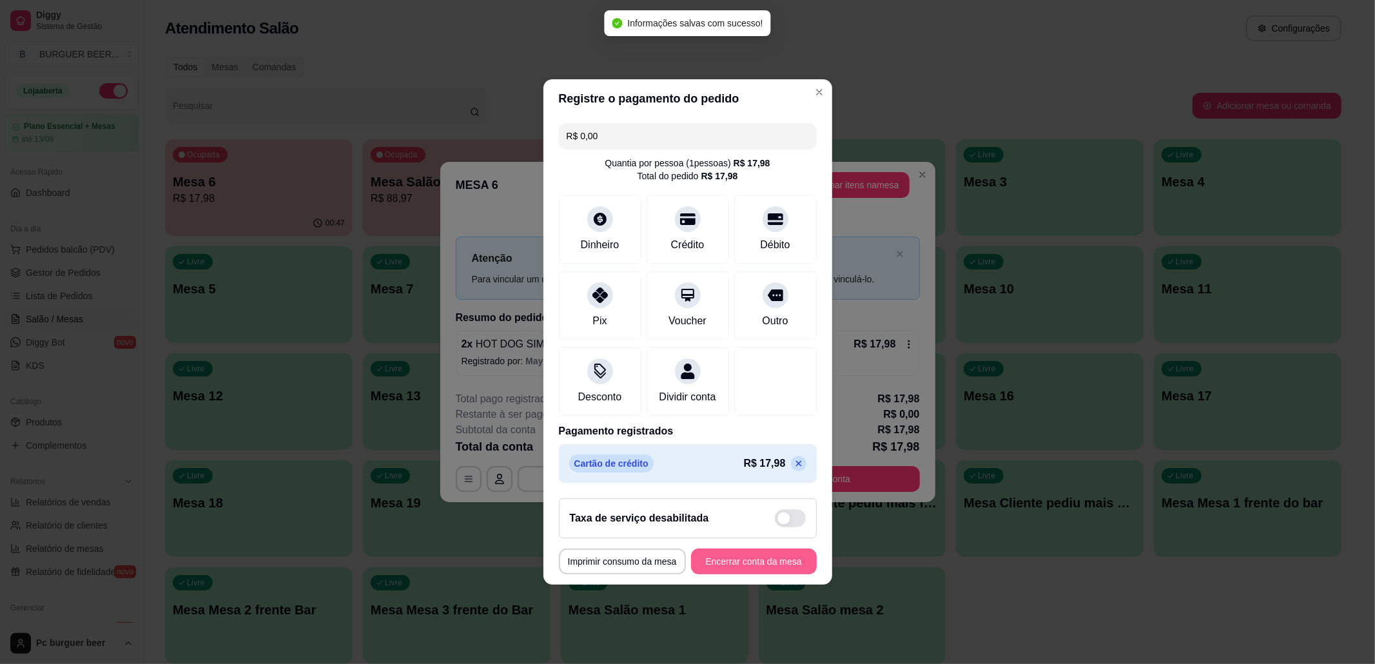
click at [740, 565] on button "Encerrar conta da mesa" at bounding box center [754, 562] width 126 height 26
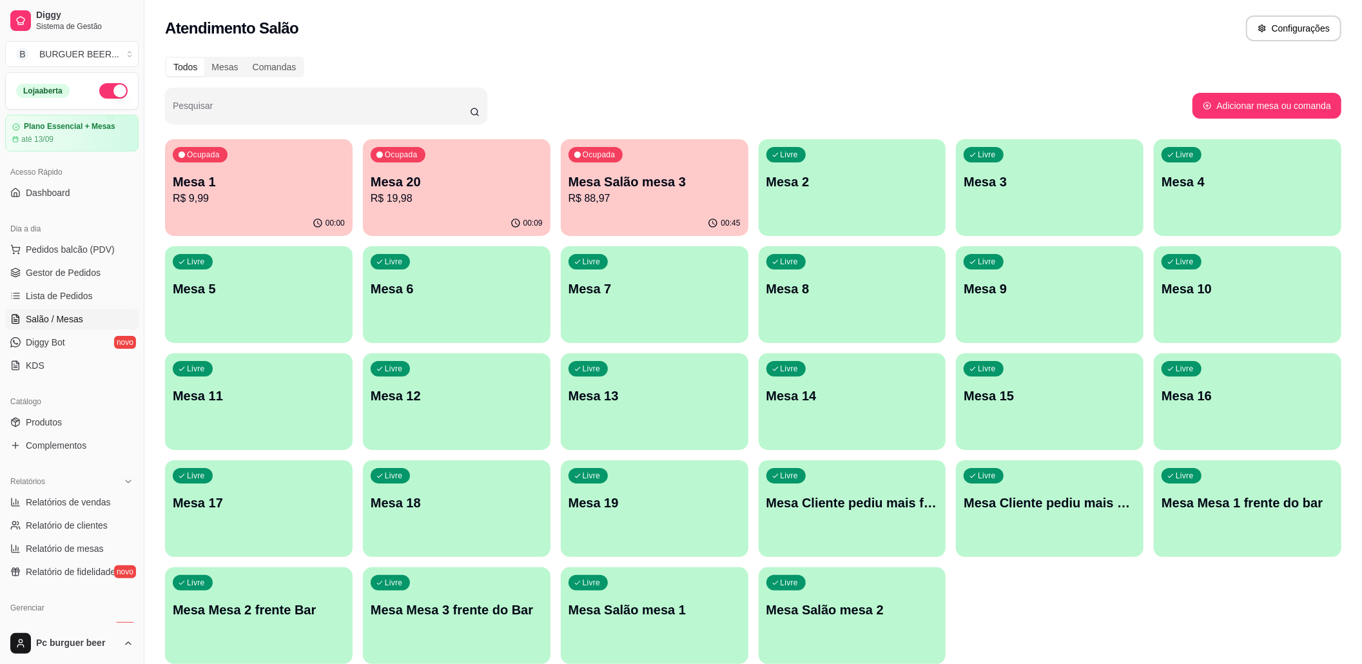
click at [692, 160] on div "Ocupada Mesa Salão mesa 3 R$ 88,97" at bounding box center [655, 175] width 188 height 72
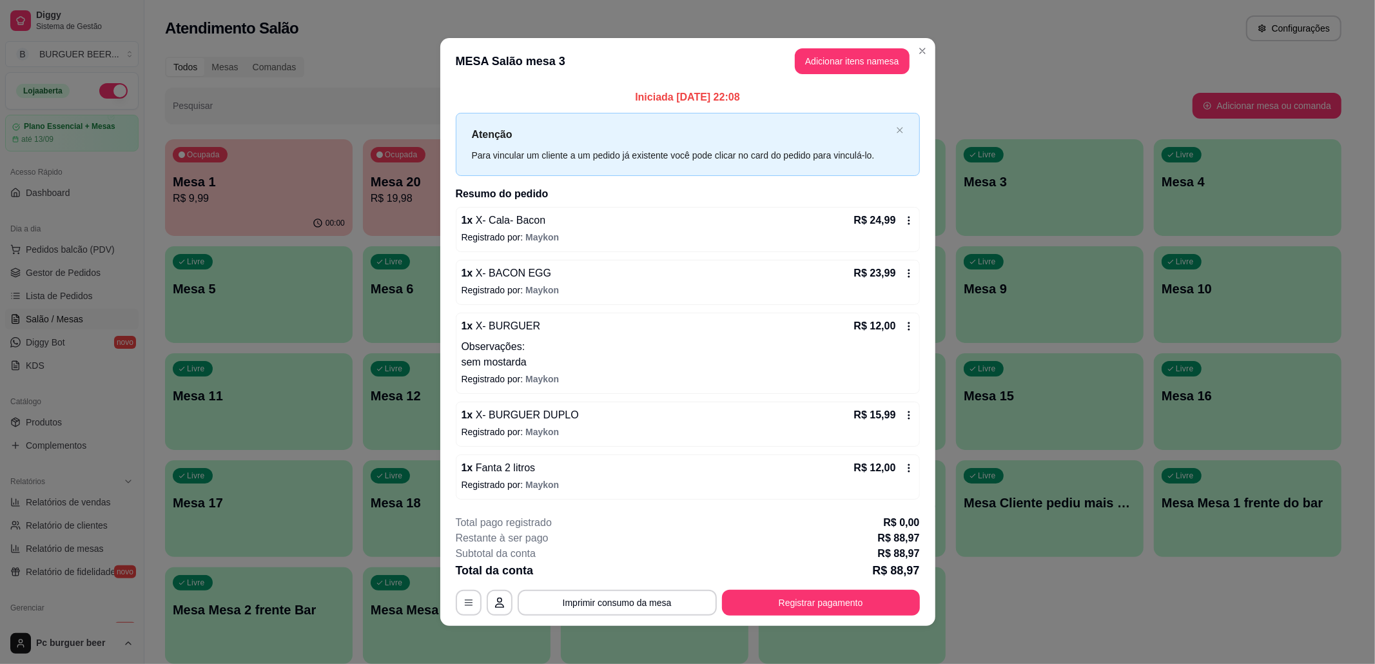
click at [916, 61] on header "MESA Salão mesa 3 Adicionar itens na mesa" at bounding box center [687, 61] width 495 height 46
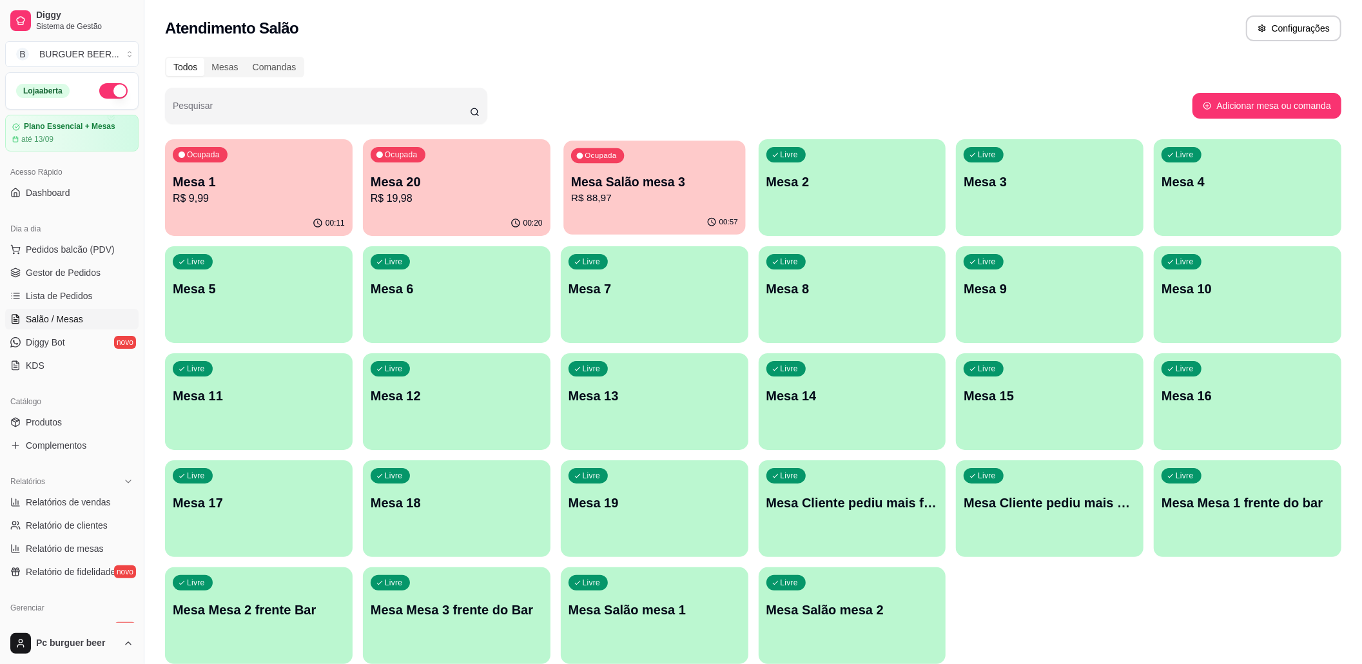
click at [648, 208] on div "Ocupada Mesa Salão mesa 3 R$ 88,97" at bounding box center [655, 176] width 182 height 70
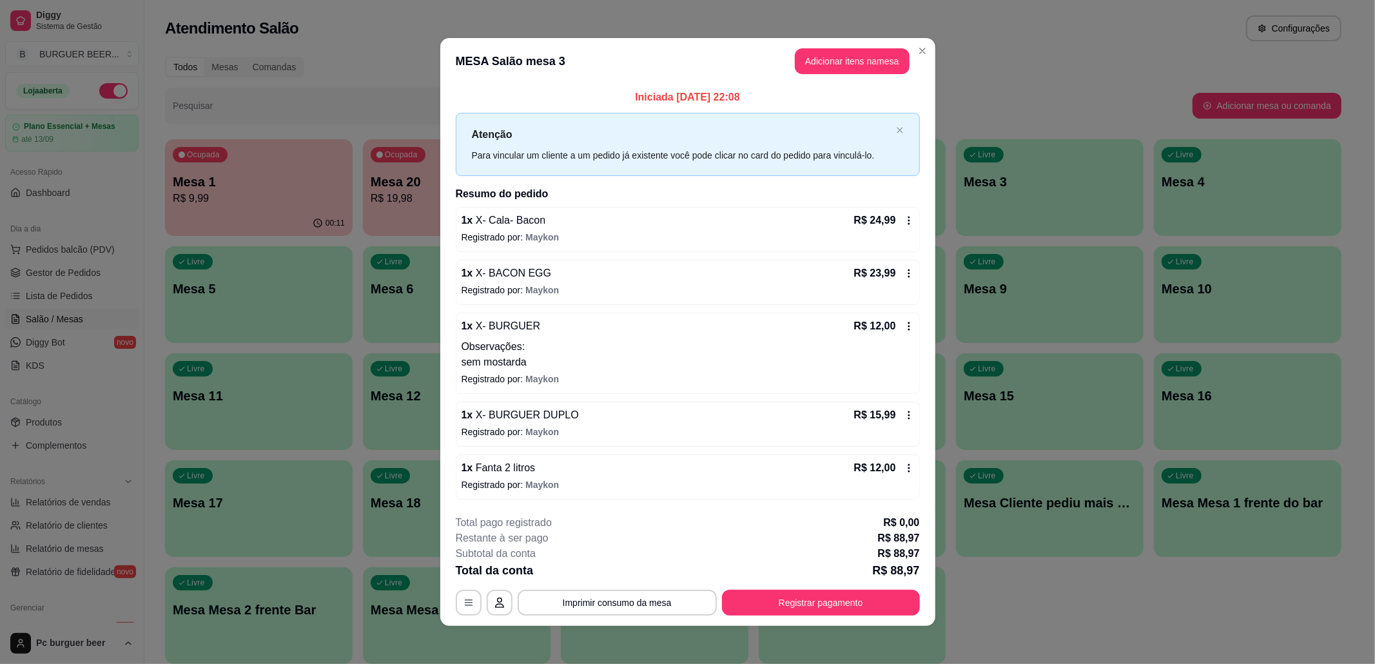
scroll to position [4, 0]
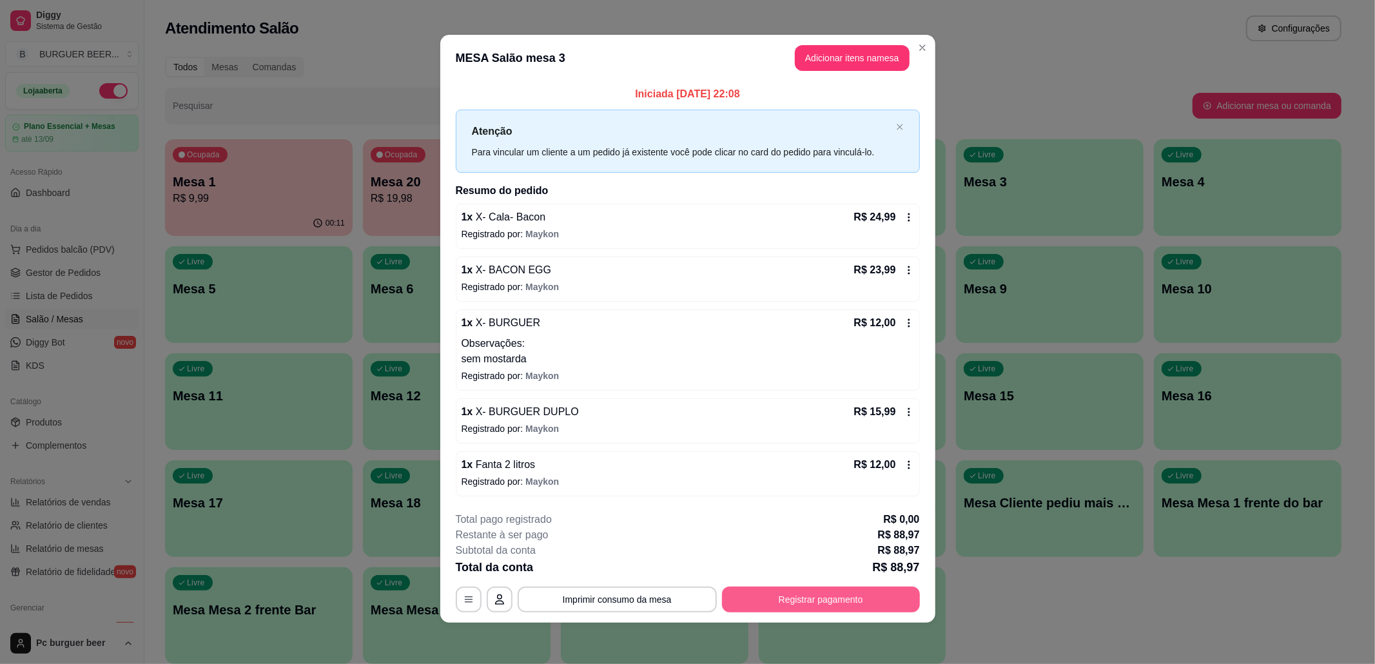
click at [806, 592] on button "Registrar pagamento" at bounding box center [821, 600] width 198 height 26
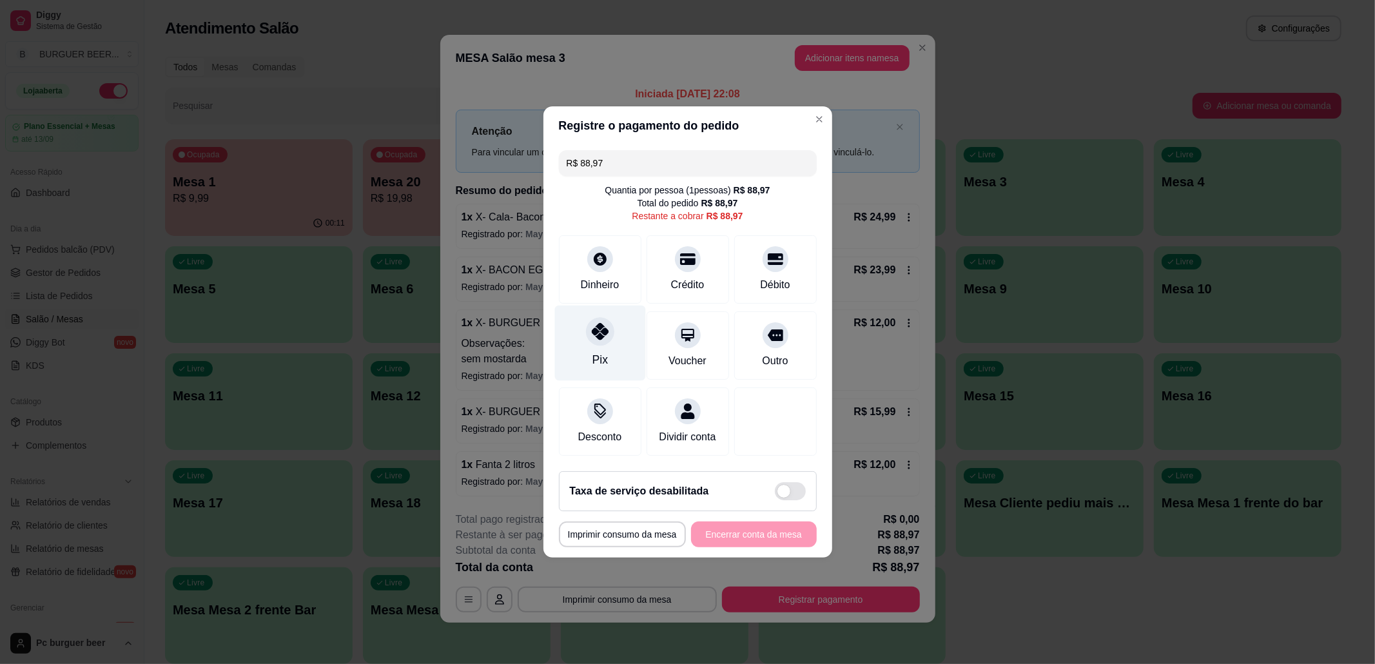
click at [624, 346] on div "Pix" at bounding box center [599, 343] width 91 height 75
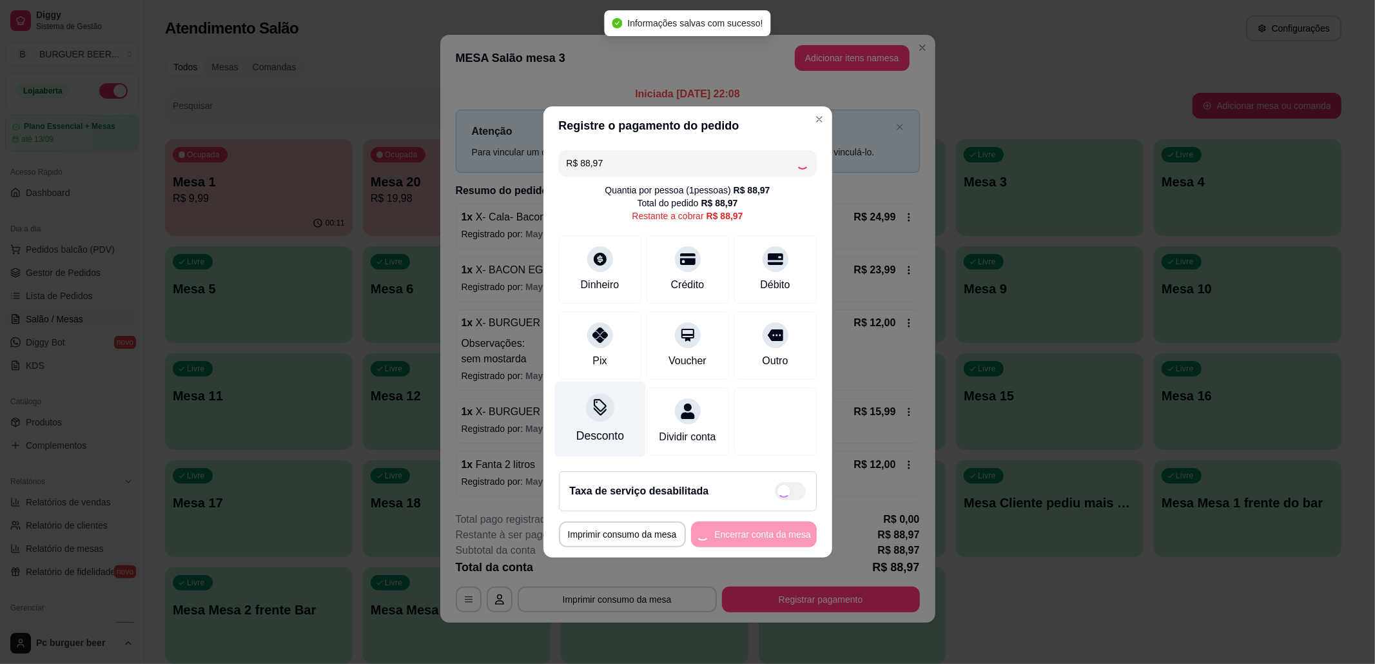
type input "R$ 0,00"
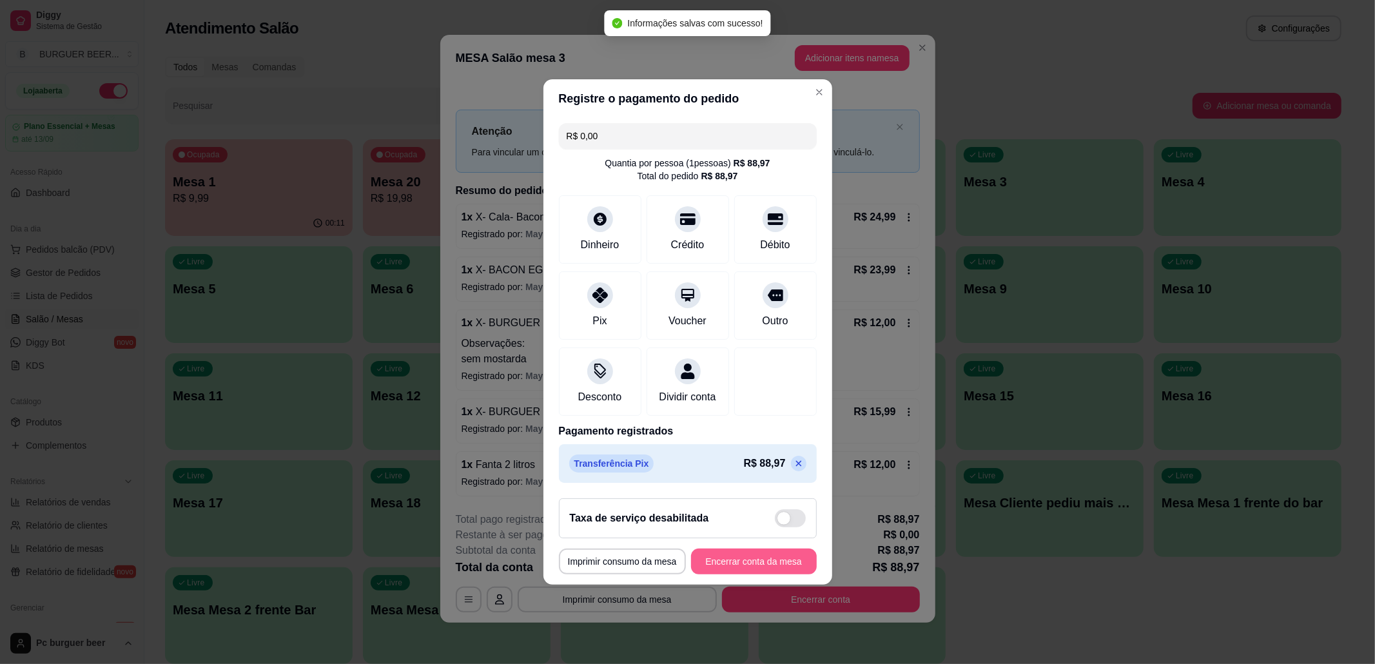
click at [789, 569] on button "Encerrar conta da mesa" at bounding box center [754, 562] width 126 height 26
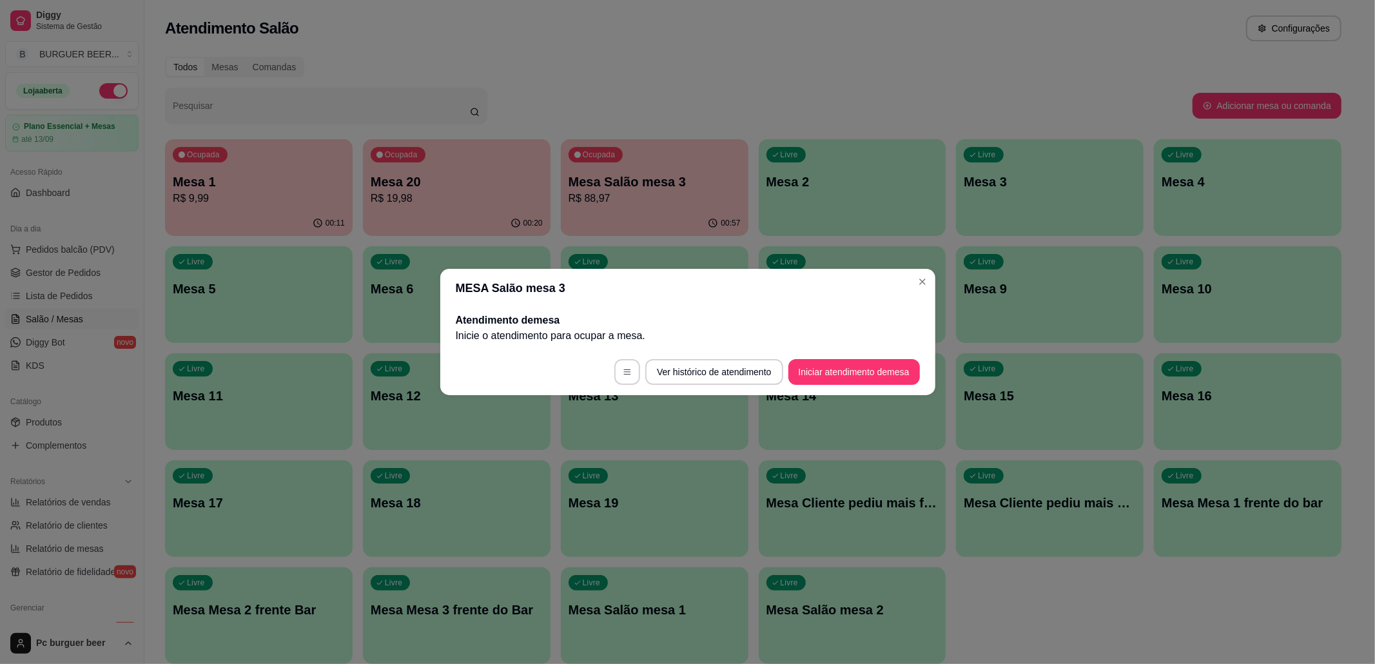
scroll to position [0, 0]
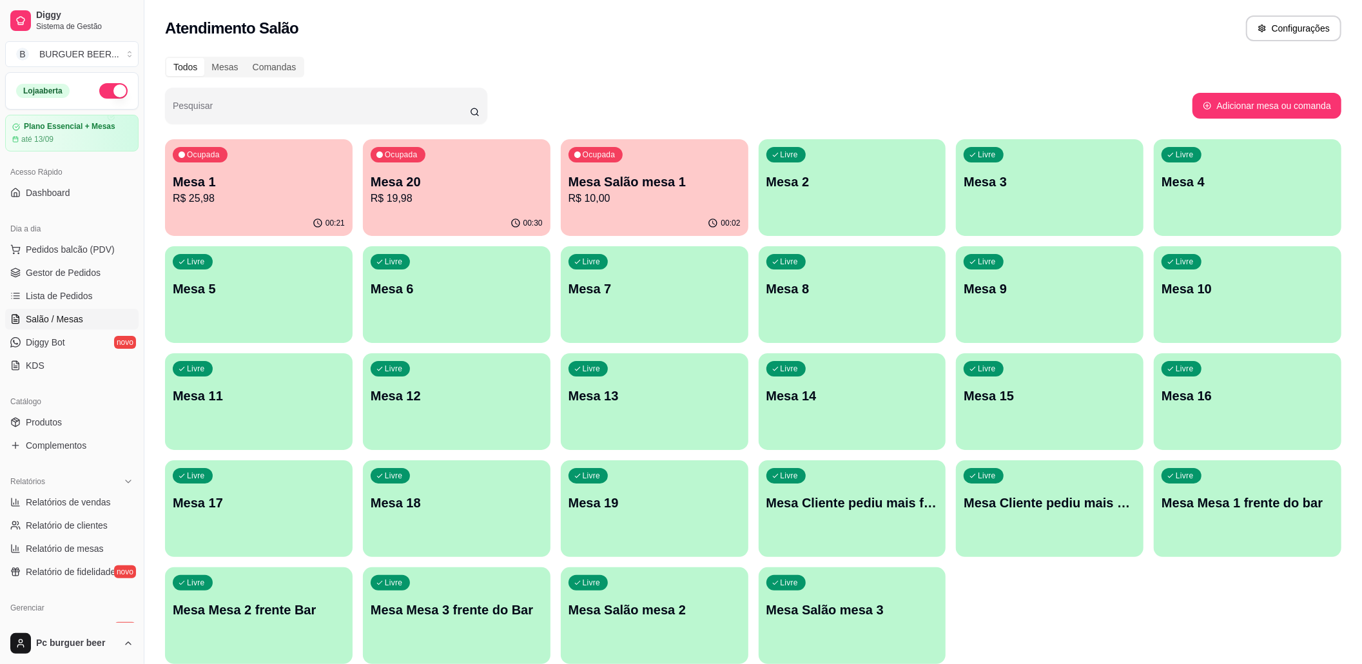
click at [659, 176] on p "Mesa Salão mesa 1" at bounding box center [655, 182] width 172 height 18
click at [403, 164] on div "Ocupada Mesa 20 R$ 19,98" at bounding box center [457, 176] width 182 height 70
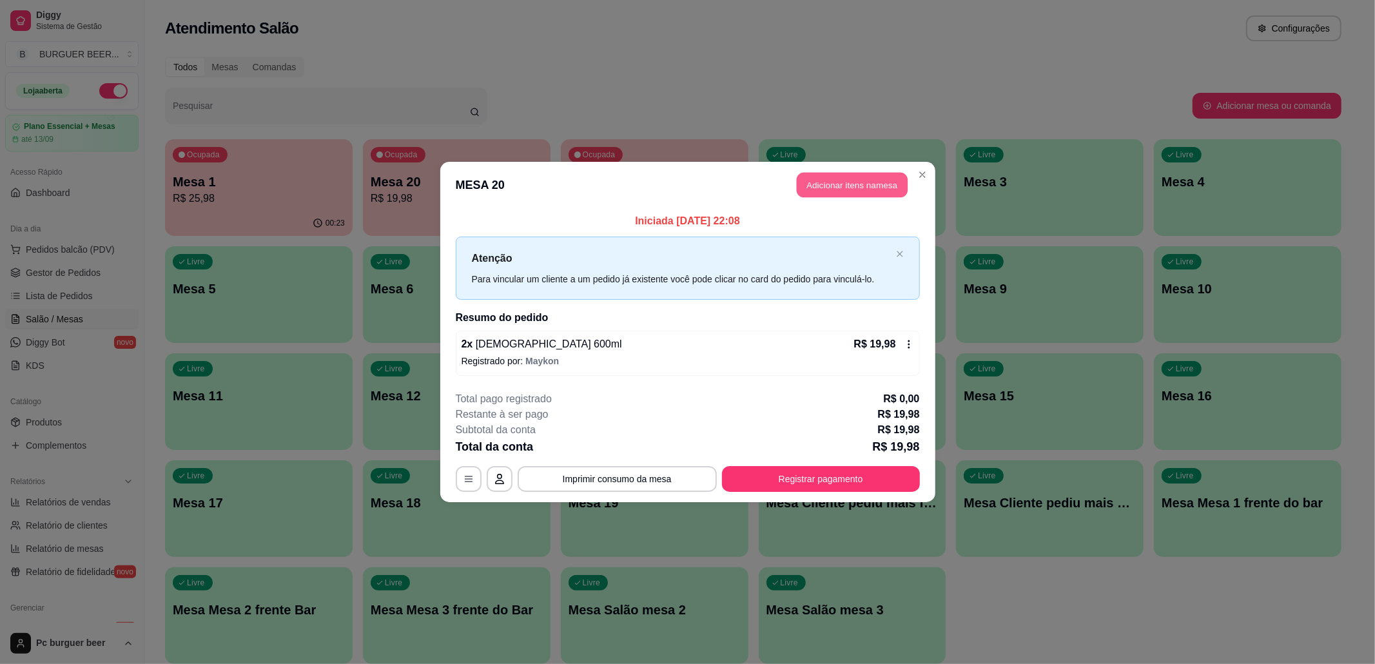
click at [882, 177] on button "Adicionar itens na mesa" at bounding box center [852, 185] width 111 height 25
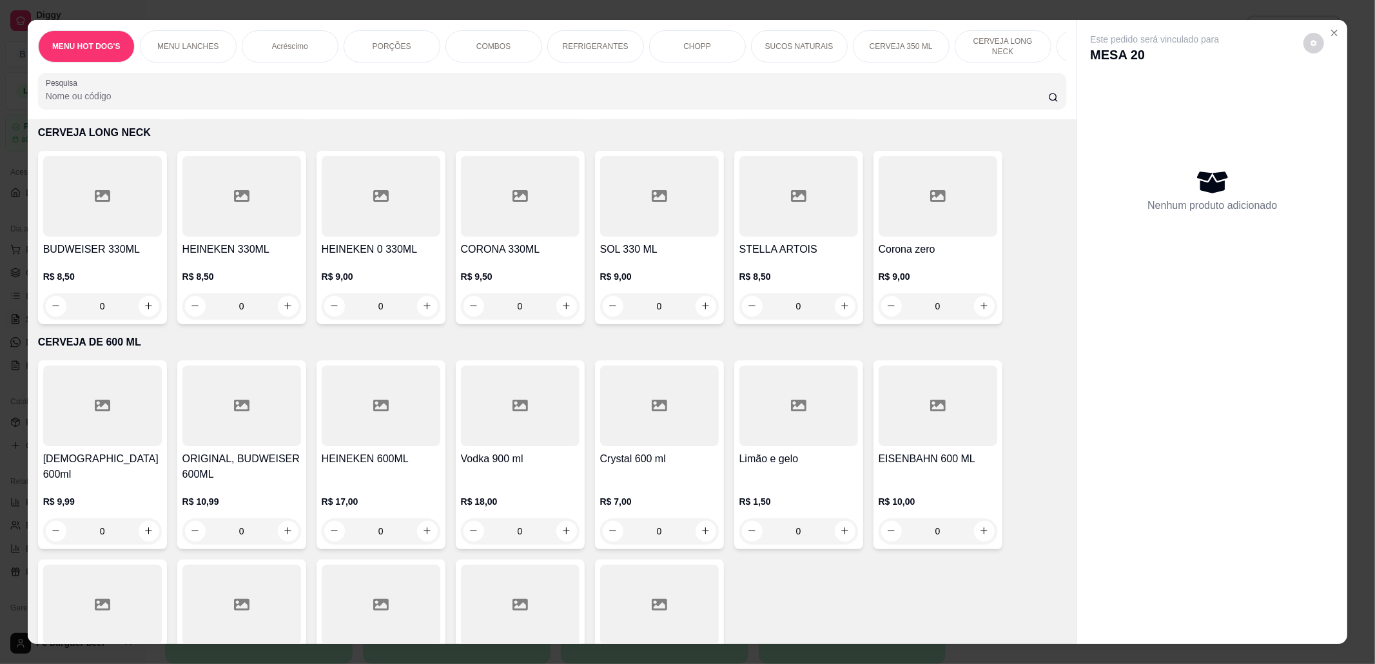
scroll to position [4470, 0]
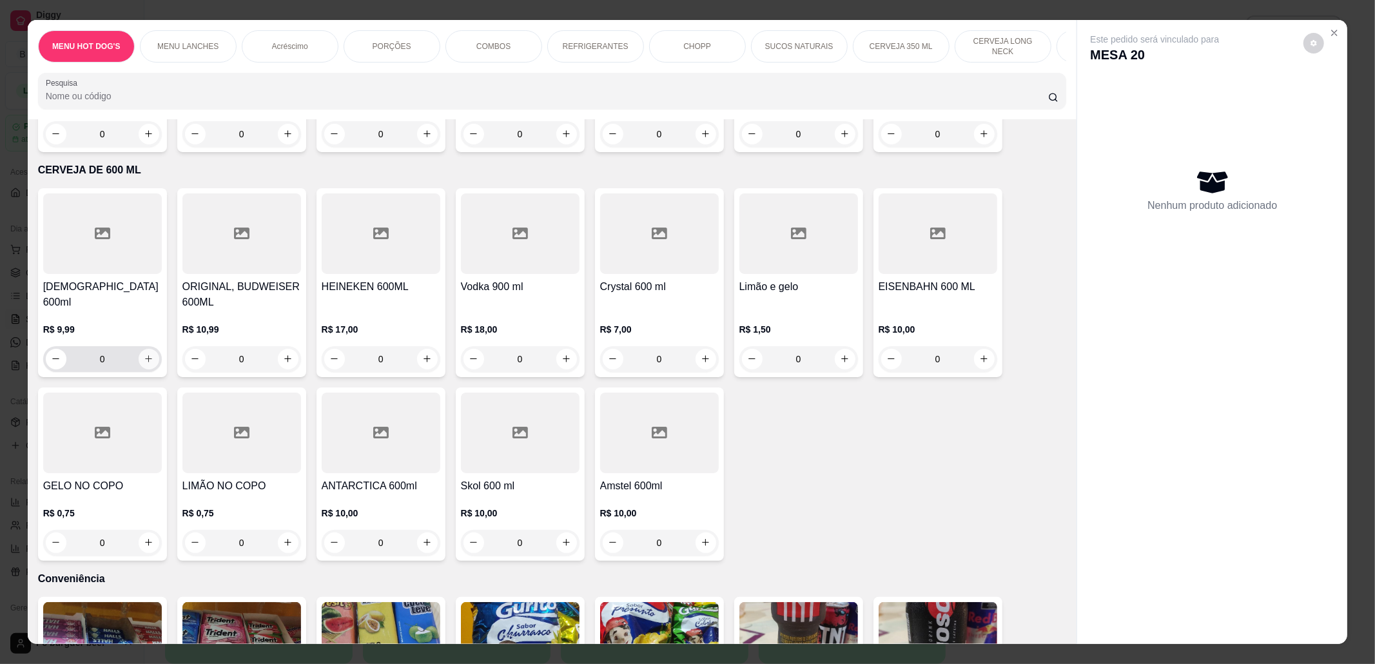
click at [144, 354] on icon "increase-product-quantity" at bounding box center [149, 359] width 10 height 10
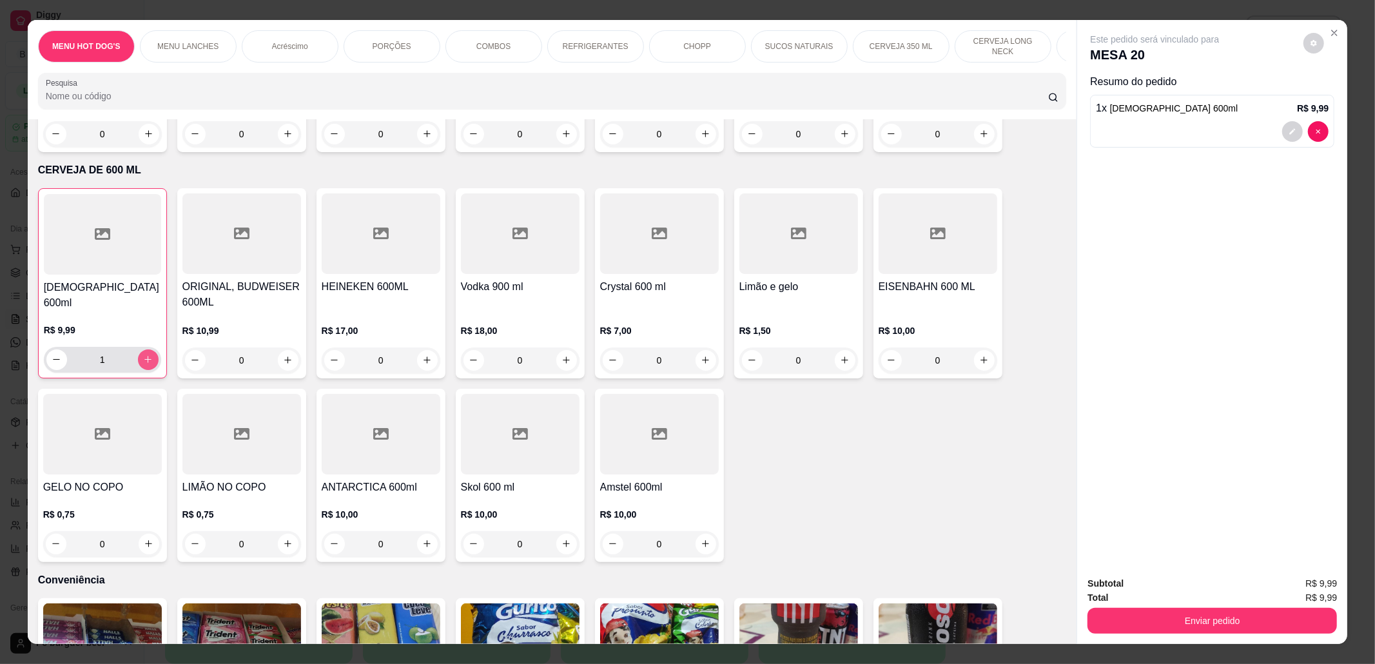
click at [142, 349] on button "increase-product-quantity" at bounding box center [148, 359] width 21 height 21
type input "2"
click at [1159, 618] on button "Enviar pedido" at bounding box center [1213, 621] width 250 height 26
click at [1181, 586] on button "Não registrar e enviar pedido" at bounding box center [1169, 590] width 130 height 24
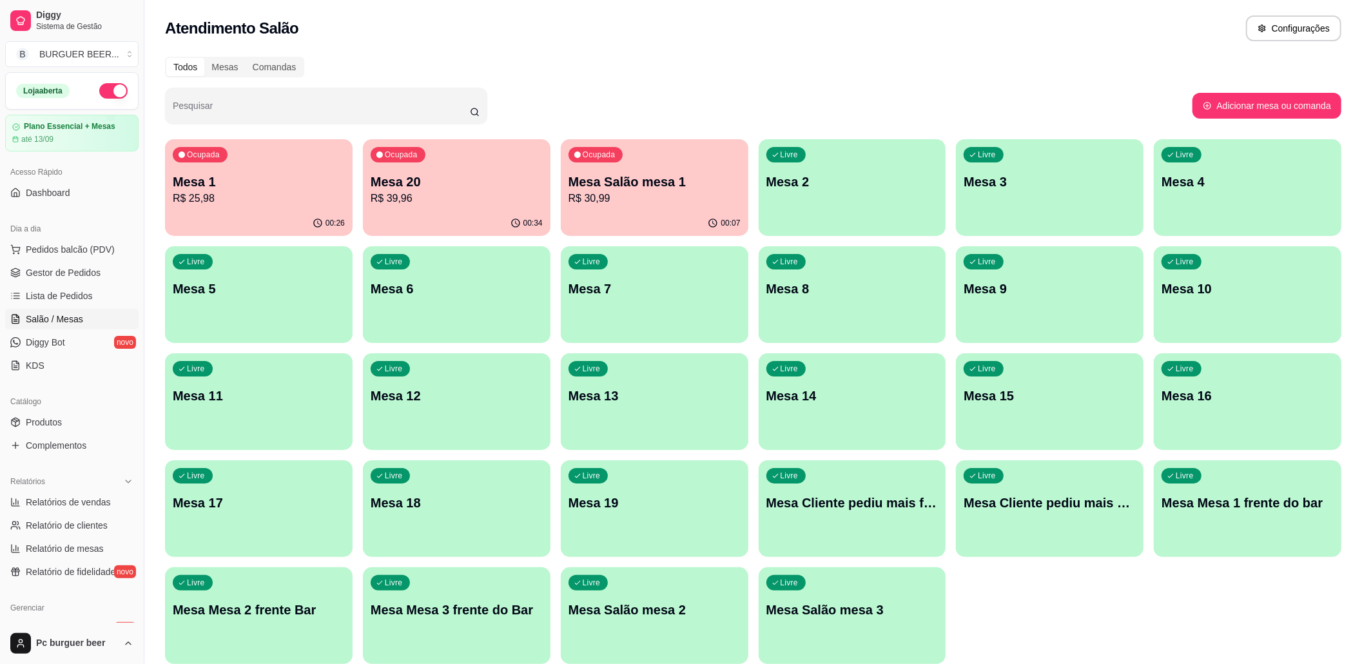
click at [236, 173] on p "Mesa 1" at bounding box center [259, 182] width 172 height 18
click at [617, 166] on div "Ocupada Mesa Salão mesa 1 R$ 30,99" at bounding box center [655, 175] width 188 height 72
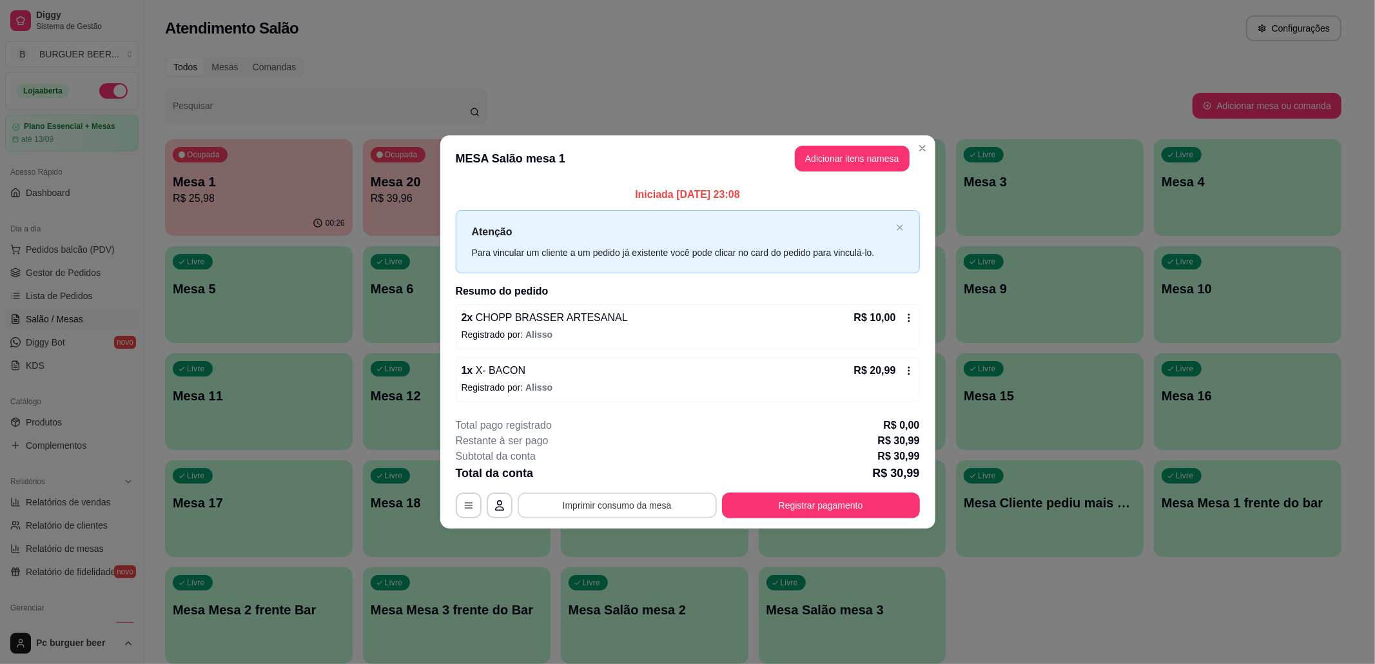
click at [633, 509] on button "Imprimir consumo da mesa" at bounding box center [617, 506] width 199 height 26
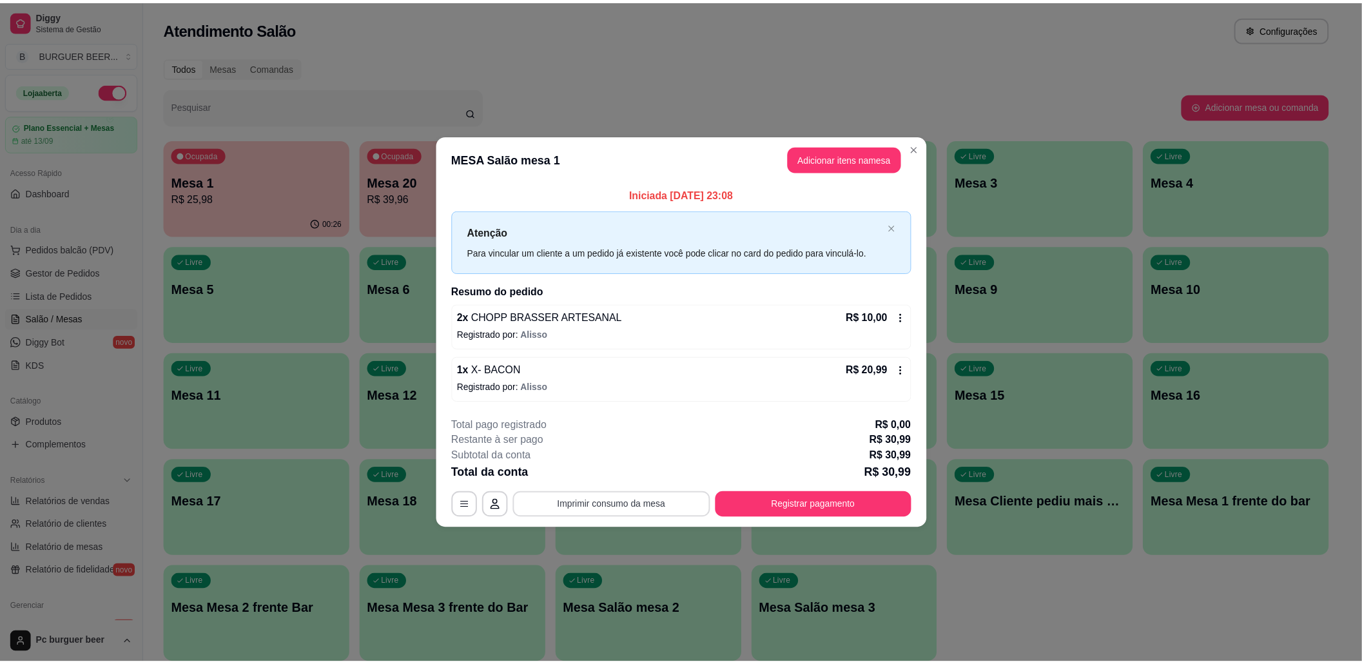
scroll to position [0, 0]
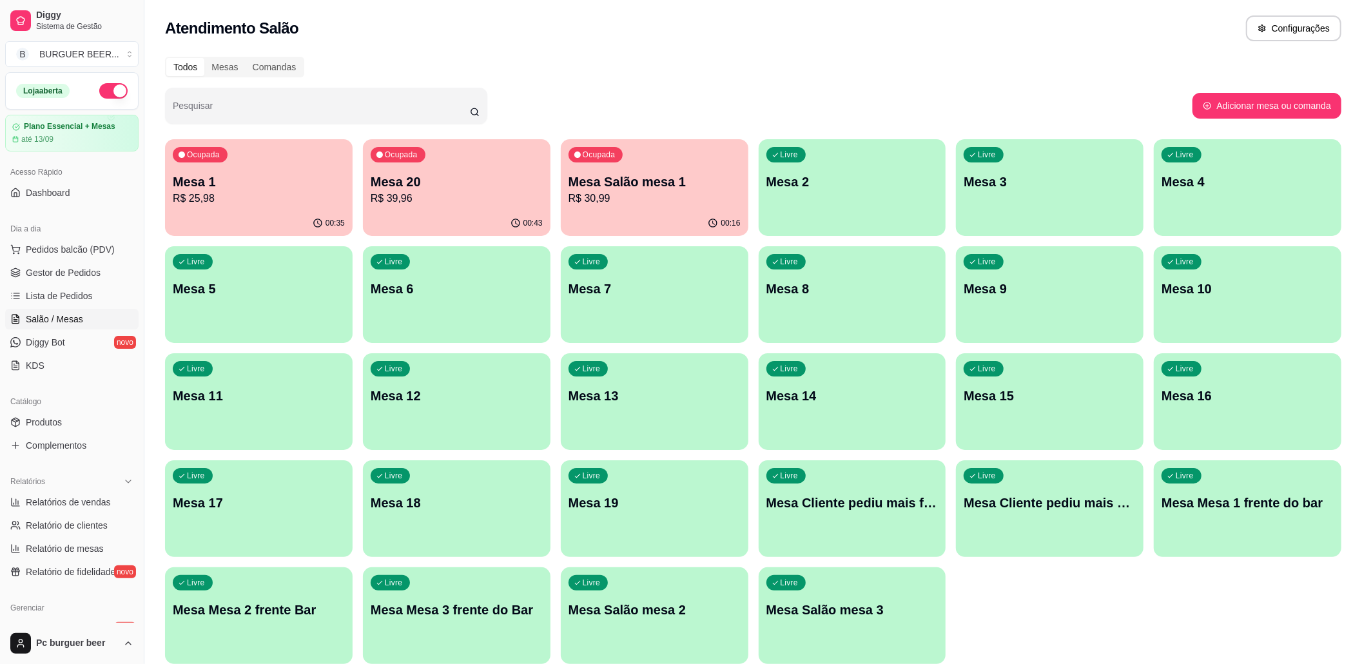
click at [251, 217] on div "00:35" at bounding box center [259, 223] width 188 height 25
click at [628, 183] on p "Mesa Salão mesa 1" at bounding box center [655, 182] width 172 height 18
click at [99, 92] on button "button" at bounding box center [113, 90] width 28 height 15
click at [484, 186] on p "Mesa 20" at bounding box center [457, 182] width 172 height 18
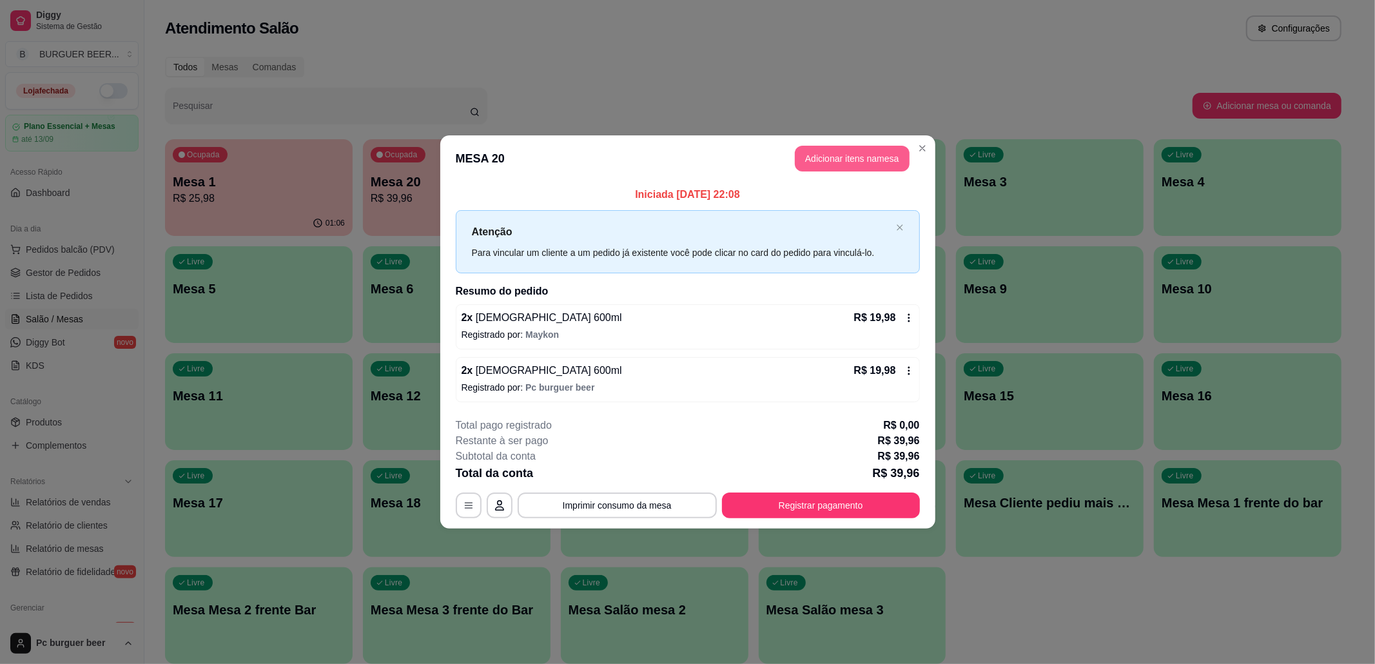
click at [818, 150] on button "Adicionar itens na mesa" at bounding box center [852, 159] width 115 height 26
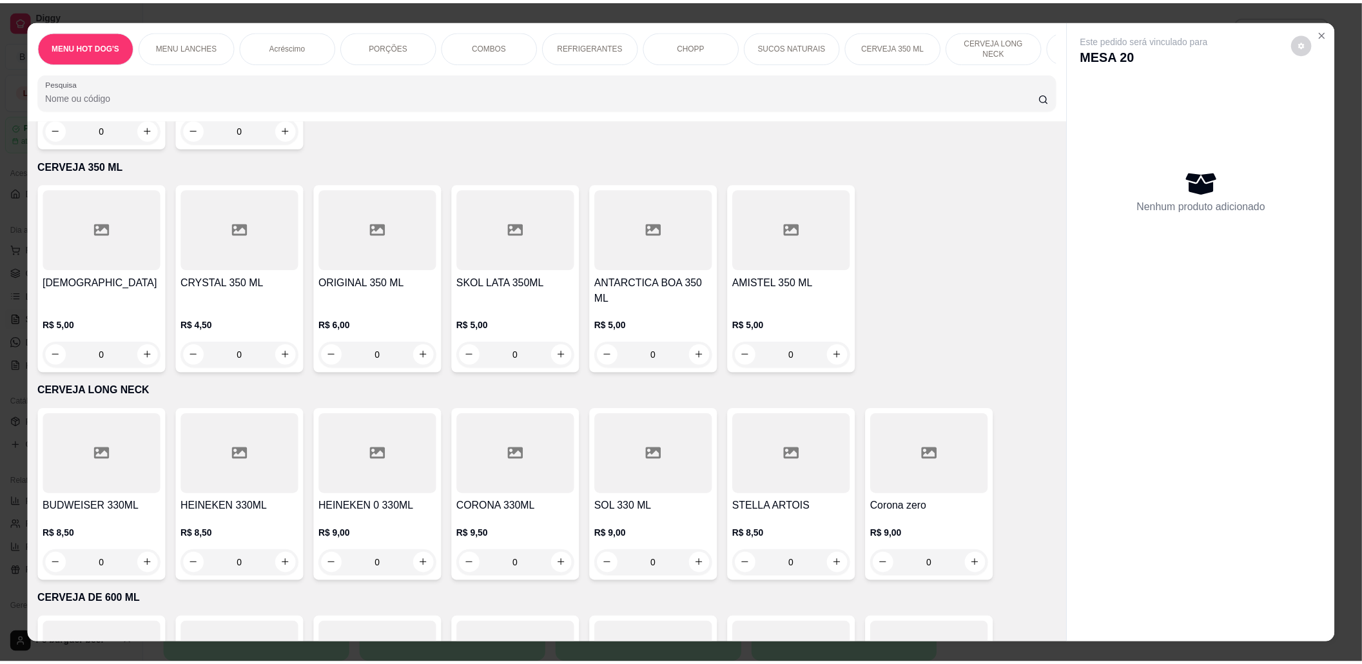
scroll to position [4298, 0]
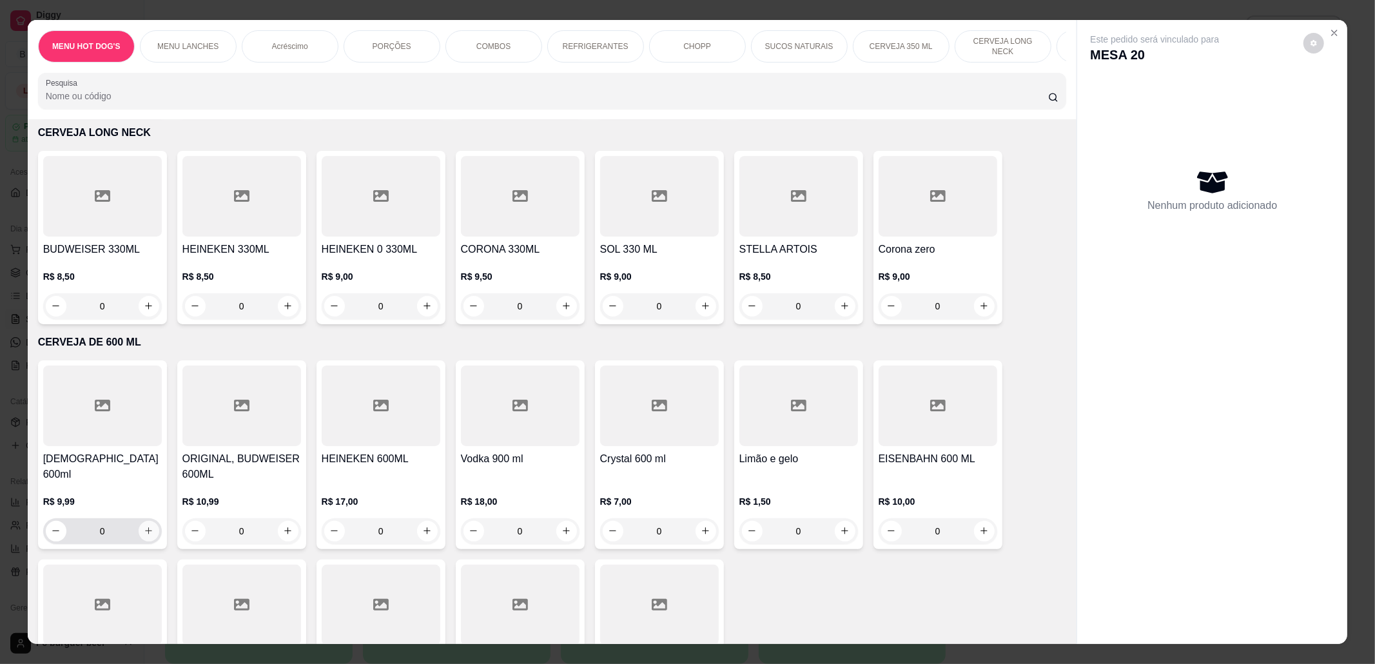
click at [144, 526] on icon "increase-product-quantity" at bounding box center [149, 531] width 10 height 10
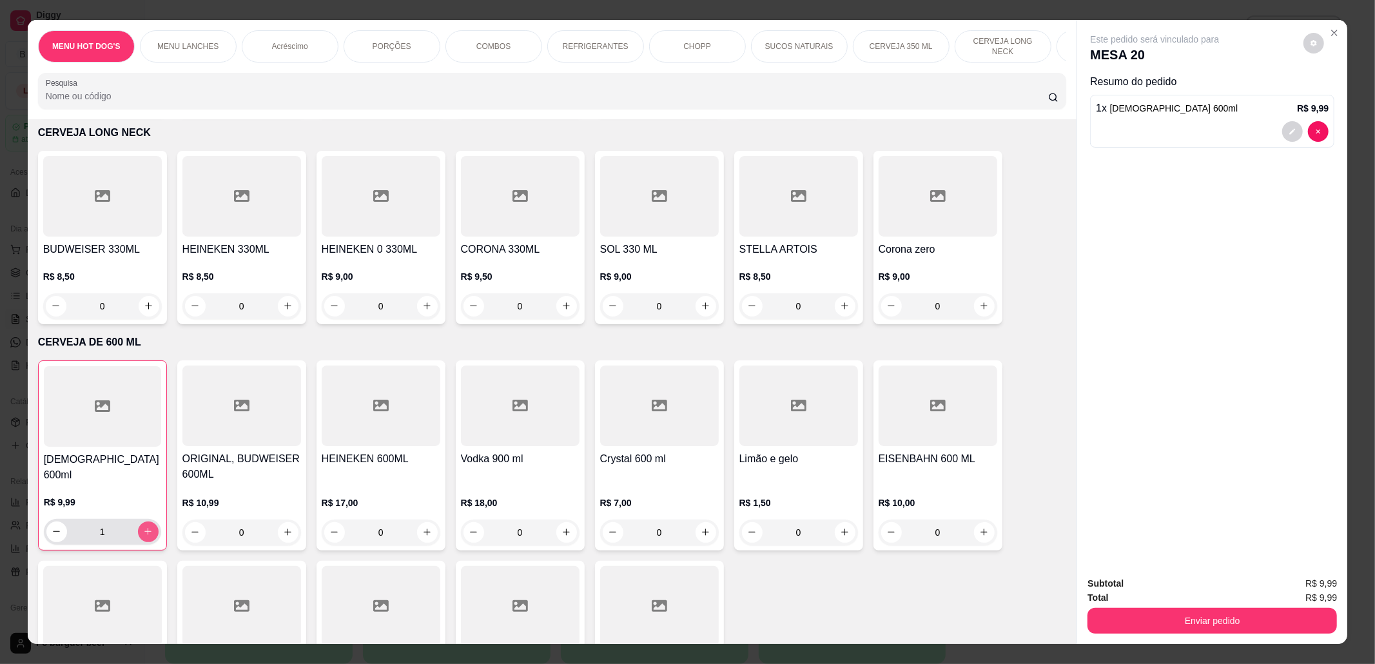
click at [143, 527] on icon "increase-product-quantity" at bounding box center [148, 532] width 10 height 10
type input "2"
click at [1181, 611] on button "Enviar pedido" at bounding box center [1213, 621] width 250 height 26
click at [1179, 584] on button "Não registrar e enviar pedido" at bounding box center [1169, 590] width 130 height 24
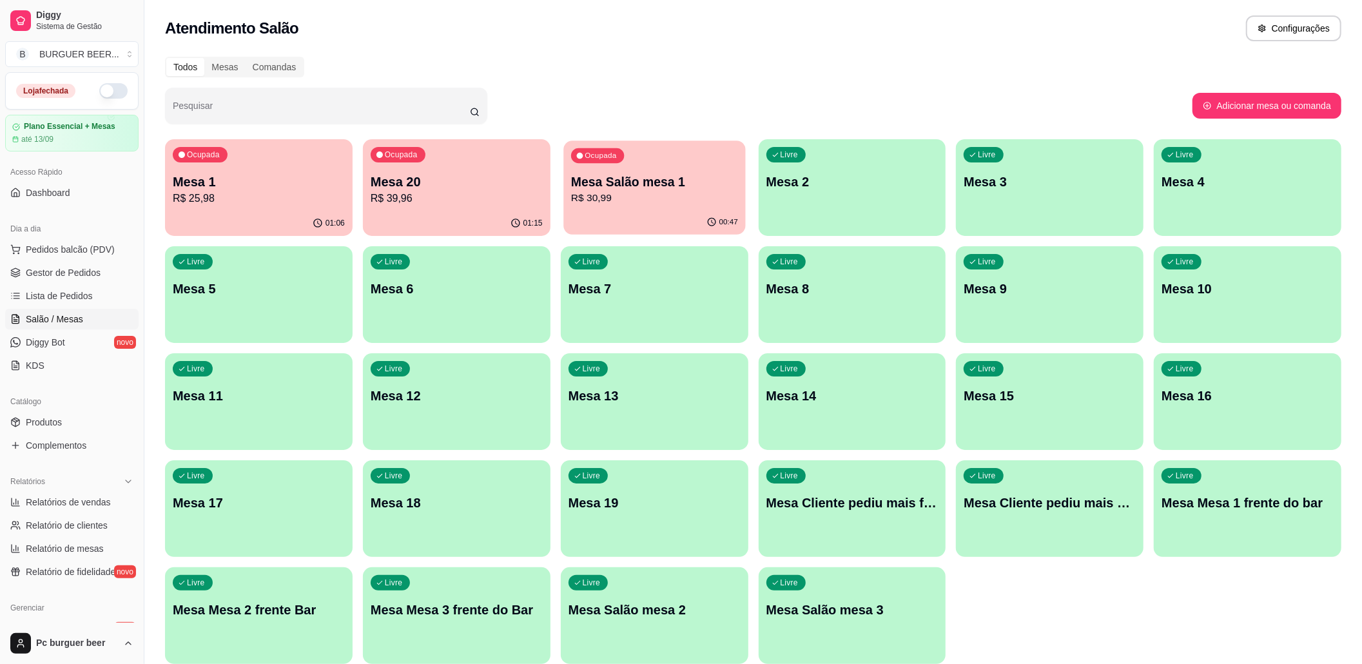
click at [662, 202] on p "R$ 30,99" at bounding box center [654, 198] width 167 height 15
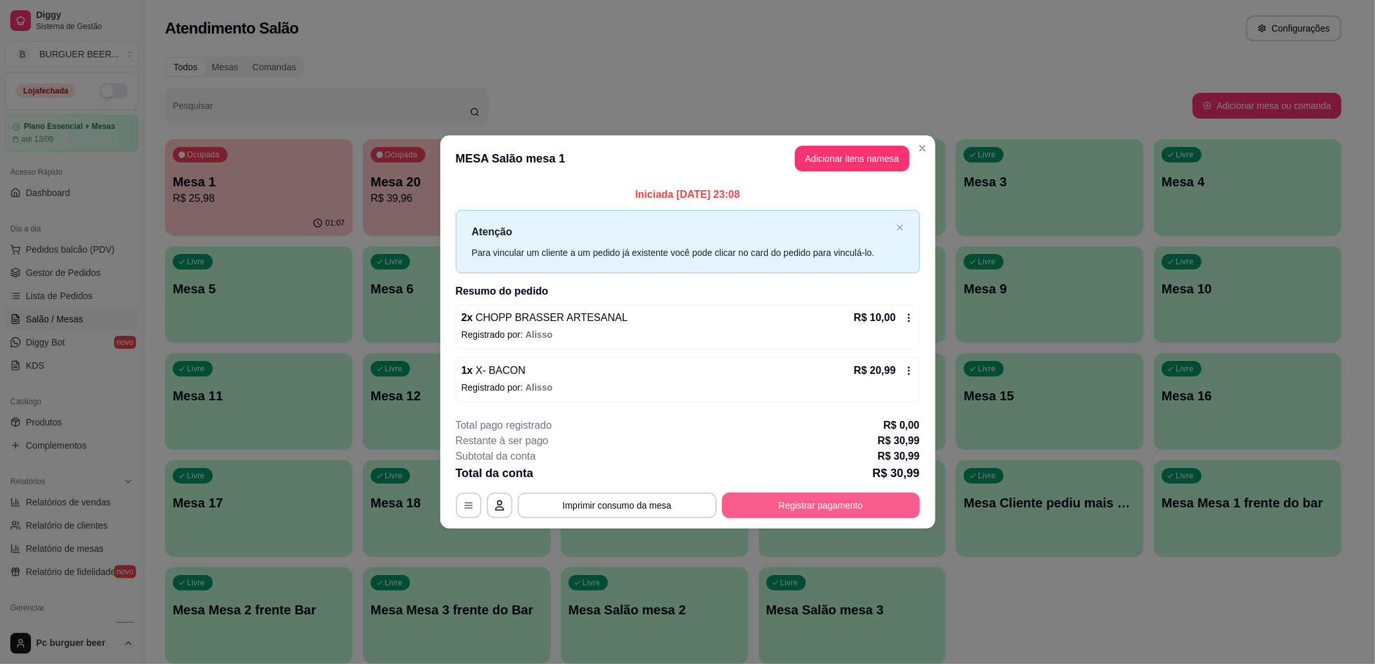
click at [801, 500] on button "Registrar pagamento" at bounding box center [821, 506] width 198 height 26
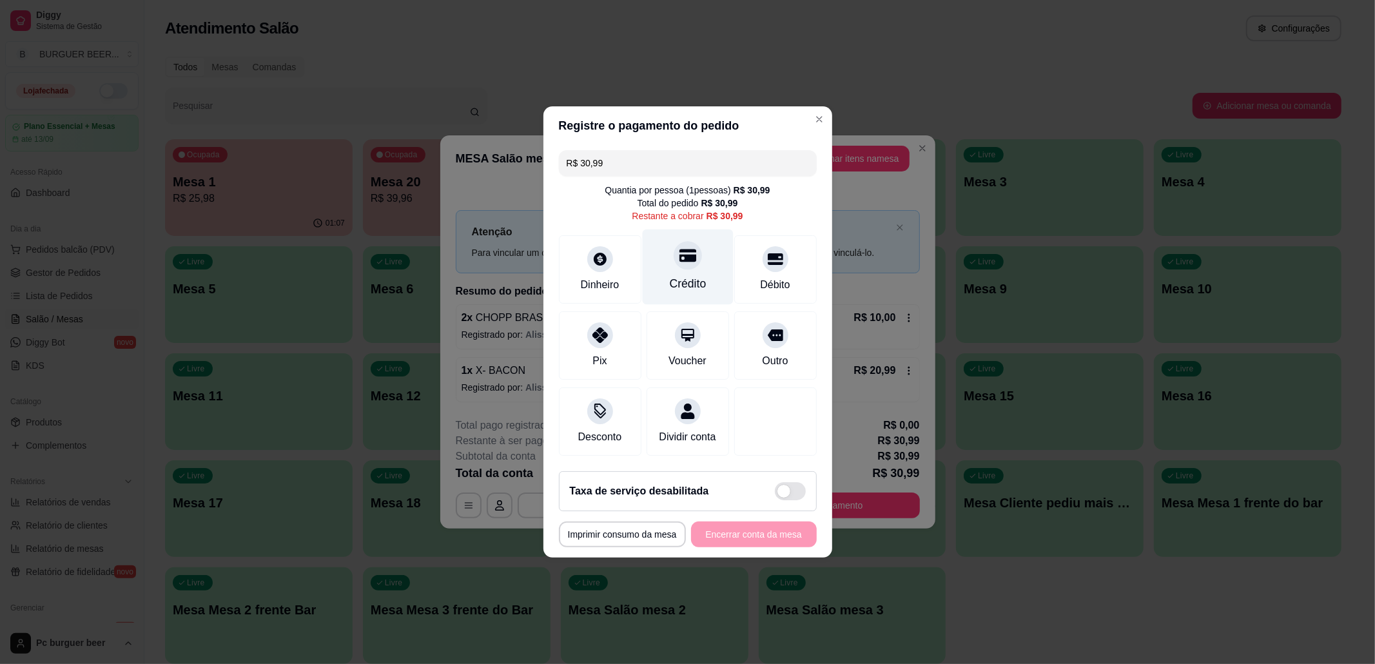
click at [676, 264] on div "Crédito" at bounding box center [687, 267] width 91 height 75
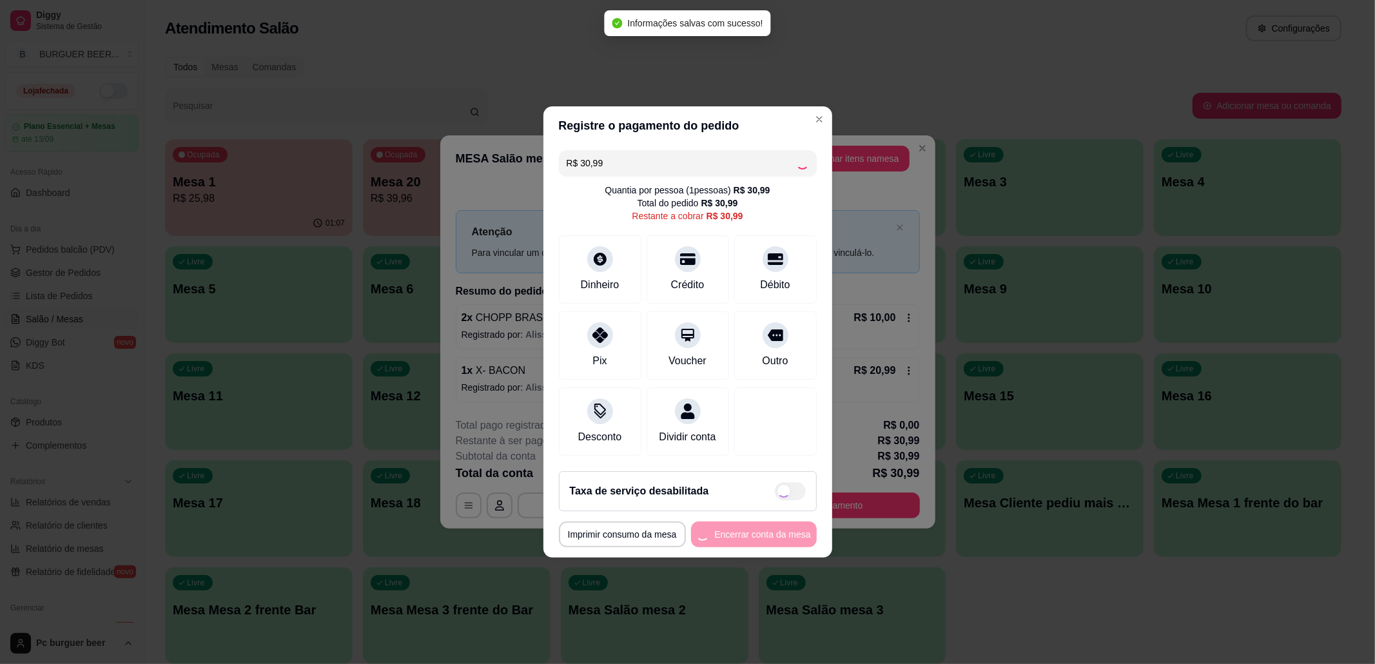
type input "R$ 0,00"
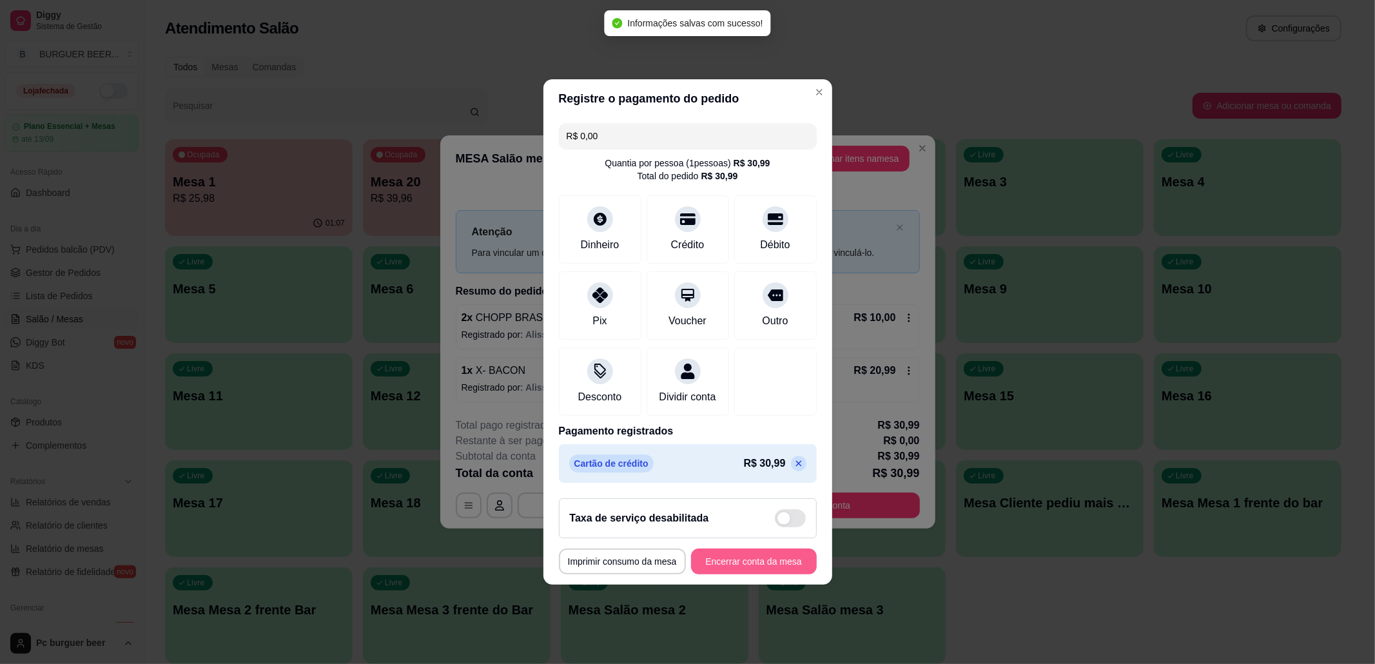
click at [763, 571] on button "Encerrar conta da mesa" at bounding box center [754, 562] width 126 height 26
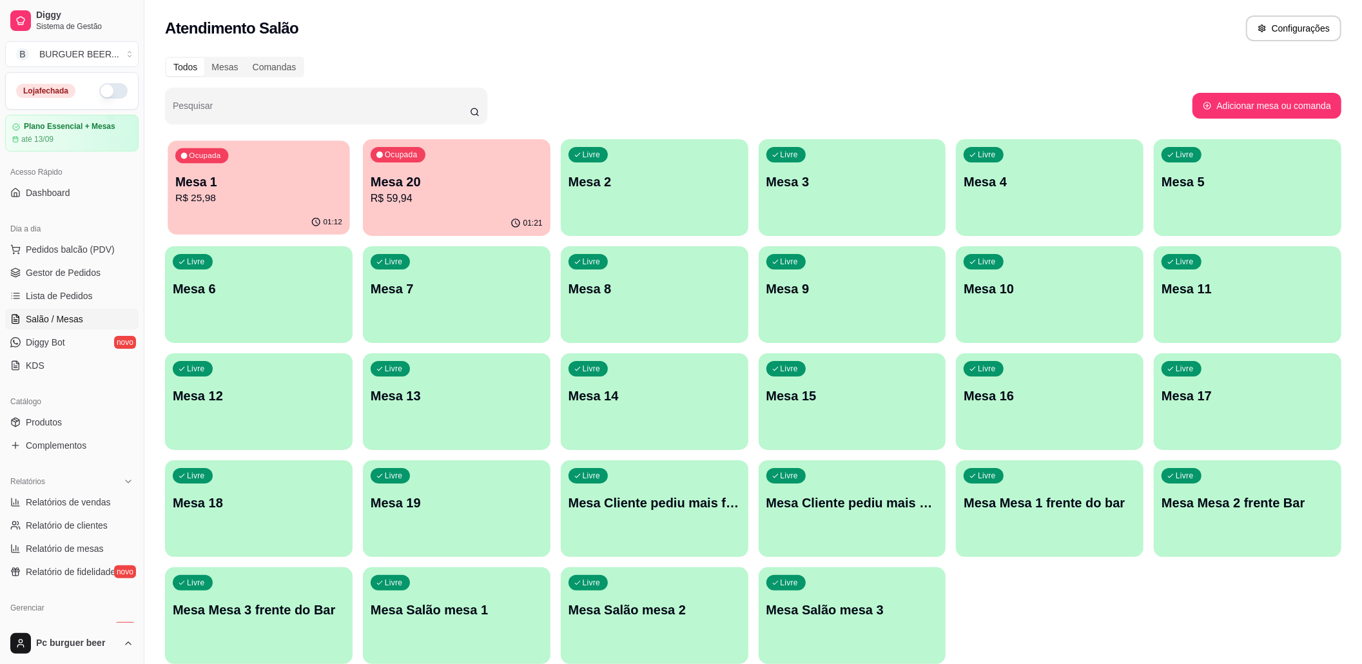
click at [196, 207] on div "Ocupada Mesa 1 R$ 25,98" at bounding box center [259, 176] width 182 height 70
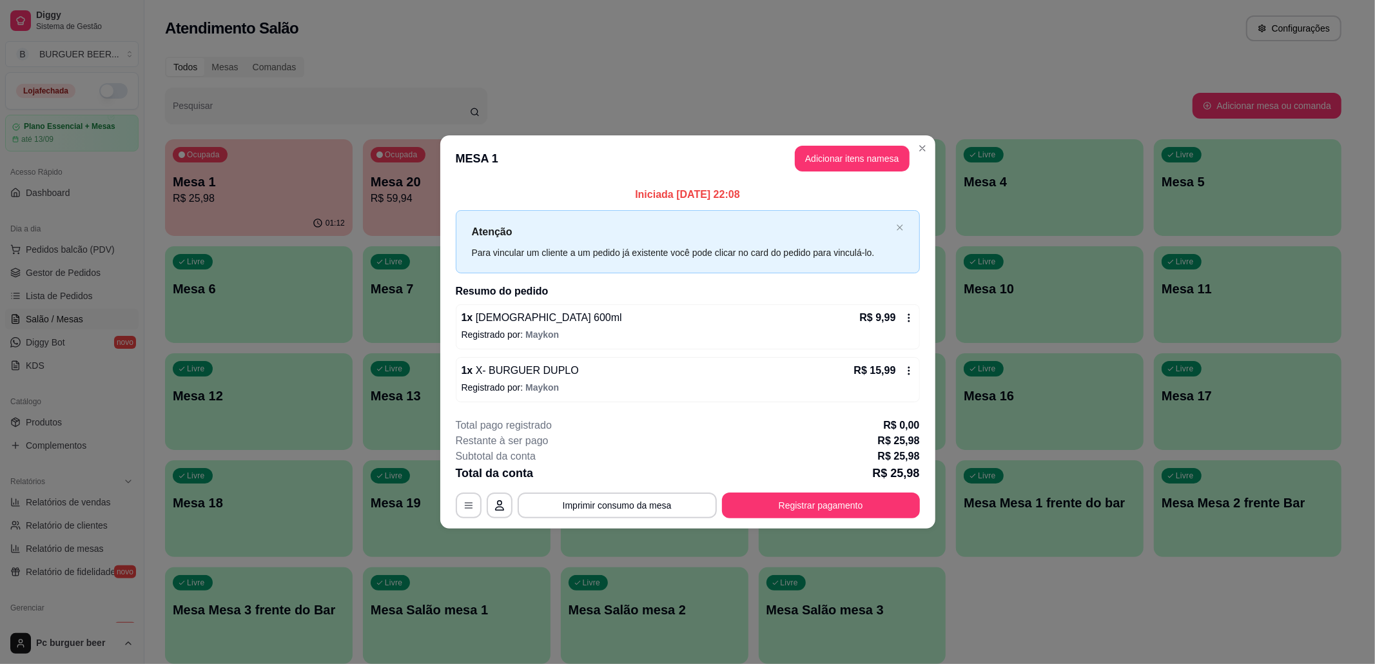
click at [699, 387] on p "Registrado por: Maykon" at bounding box center [688, 387] width 453 height 13
click at [857, 502] on button "Registrar pagamento" at bounding box center [821, 505] width 192 height 25
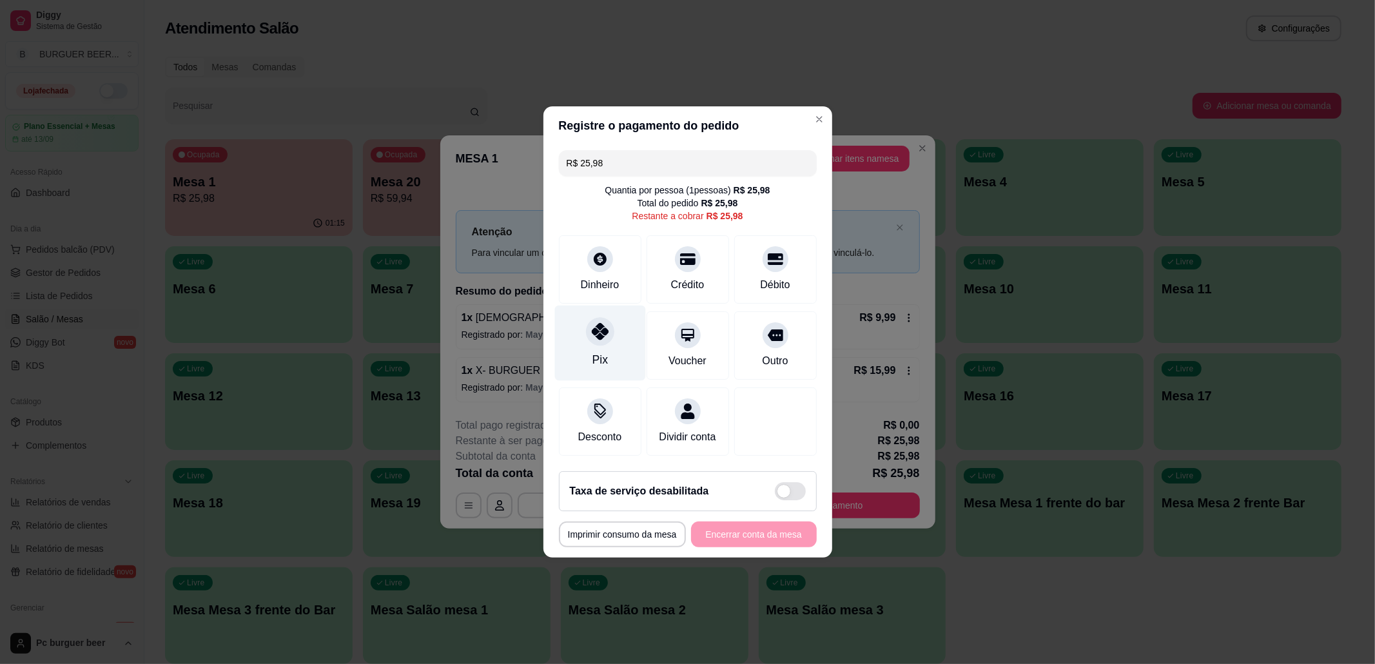
click at [610, 313] on div "Pix" at bounding box center [599, 343] width 91 height 75
type input "R$ 0,00"
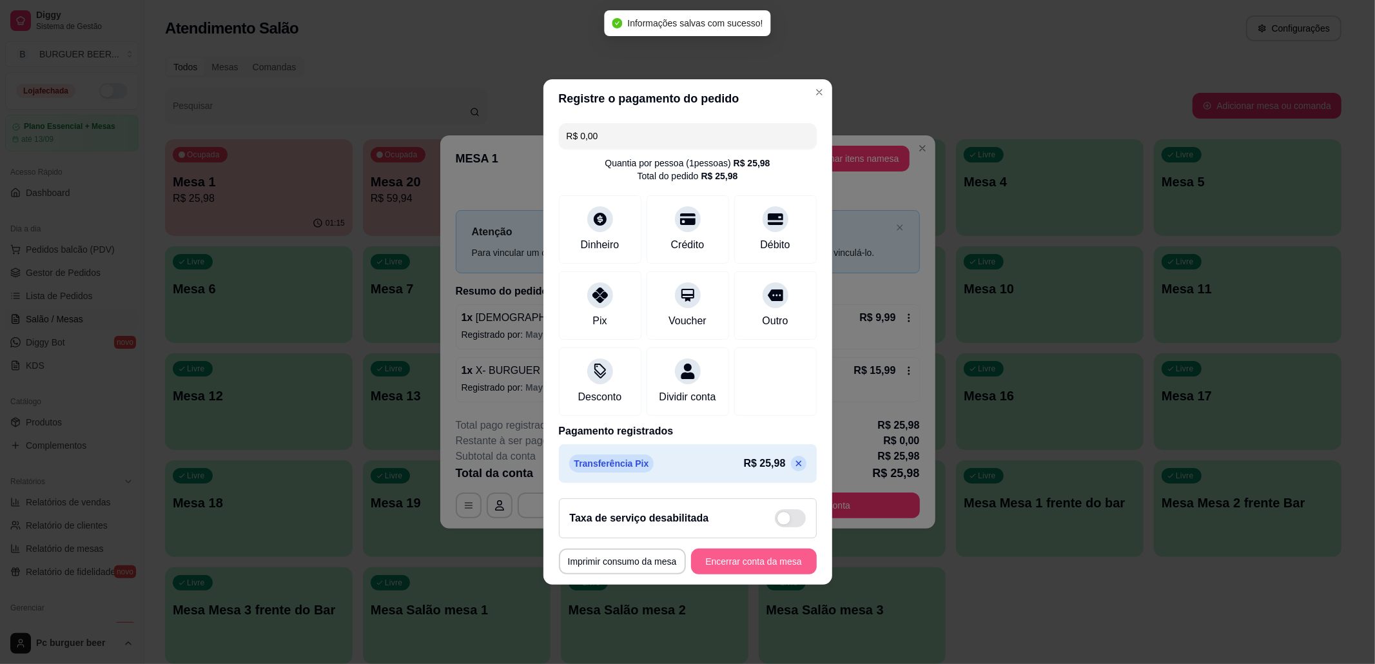
click at [746, 568] on button "Encerrar conta da mesa" at bounding box center [754, 562] width 126 height 26
